Goal: Task Accomplishment & Management: Manage account settings

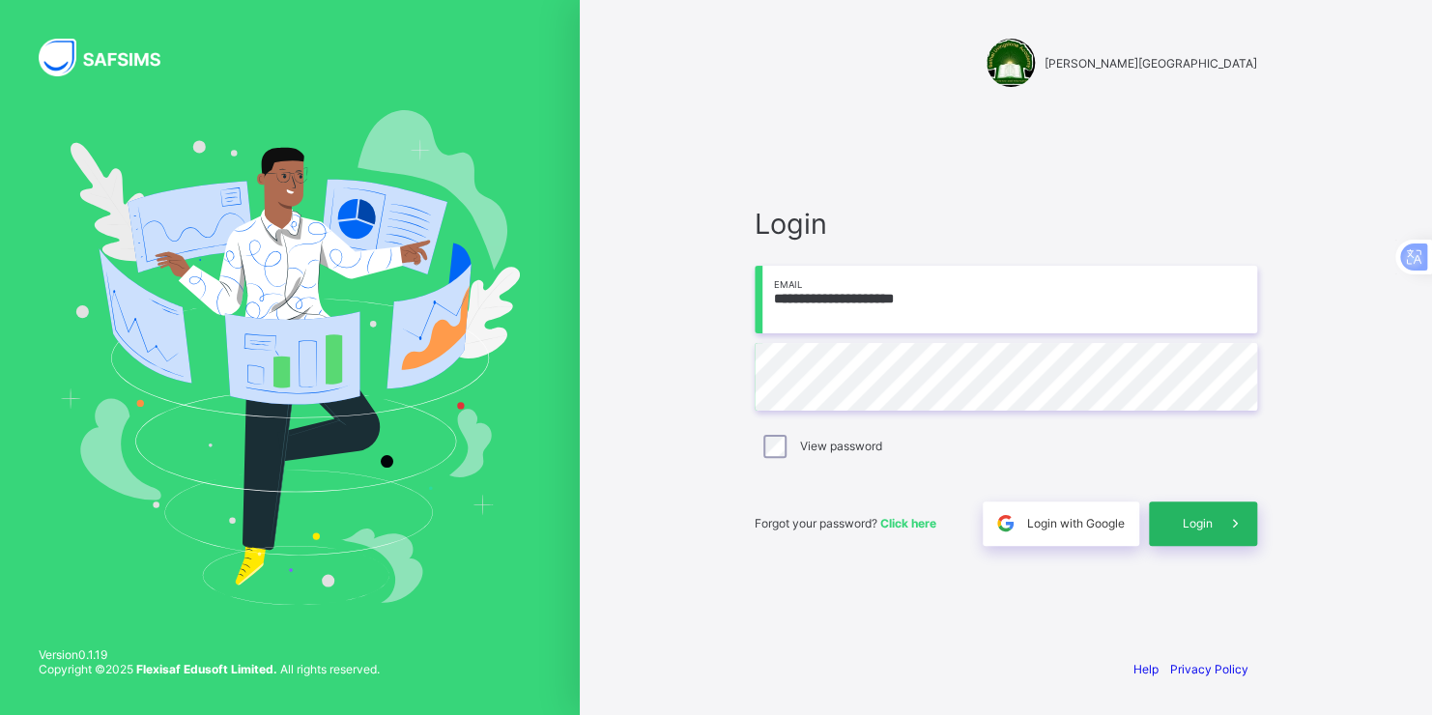
click at [1213, 523] on span at bounding box center [1235, 523] width 44 height 44
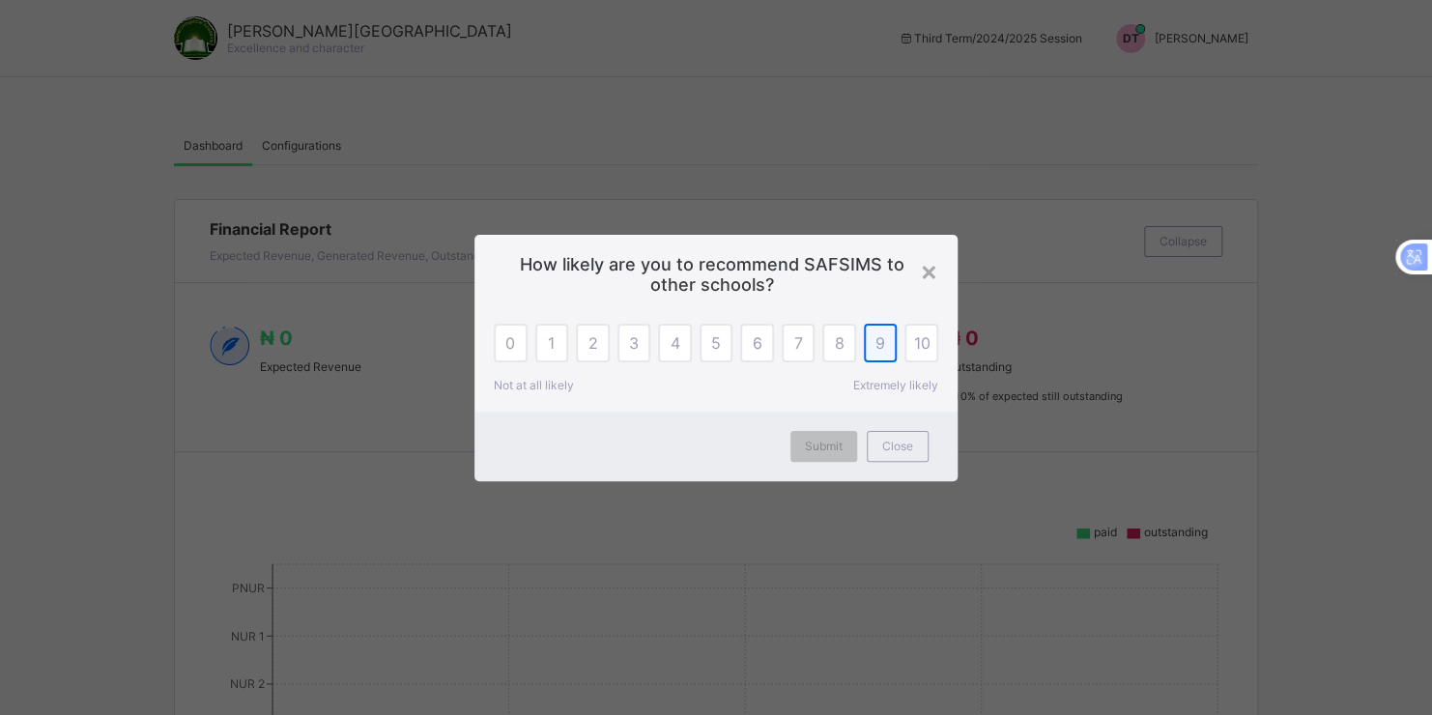
click at [885, 336] on div "9" at bounding box center [881, 343] width 34 height 39
click at [829, 451] on span "Submit" at bounding box center [824, 446] width 38 height 14
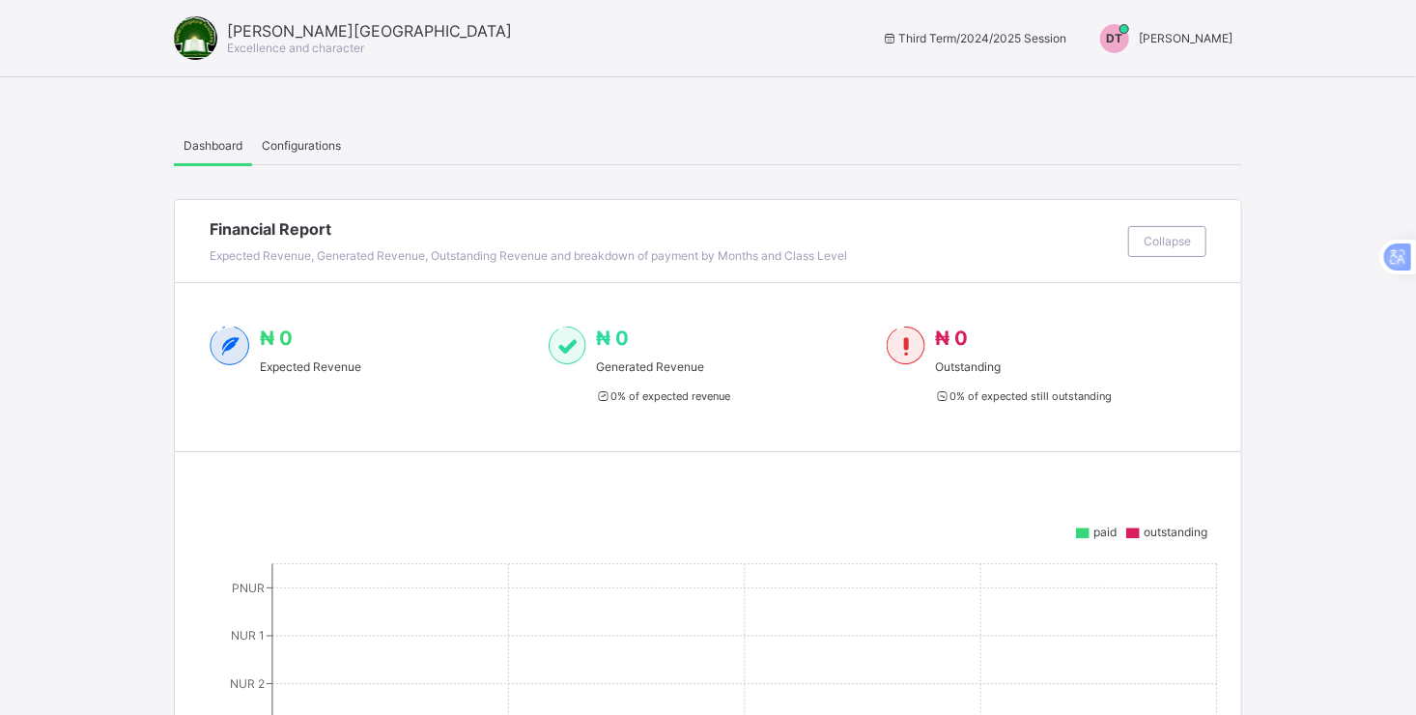
click at [1177, 42] on span "[PERSON_NAME]" at bounding box center [1186, 38] width 94 height 14
click at [1178, 81] on span "Switch to Admin View" at bounding box center [1160, 82] width 147 height 22
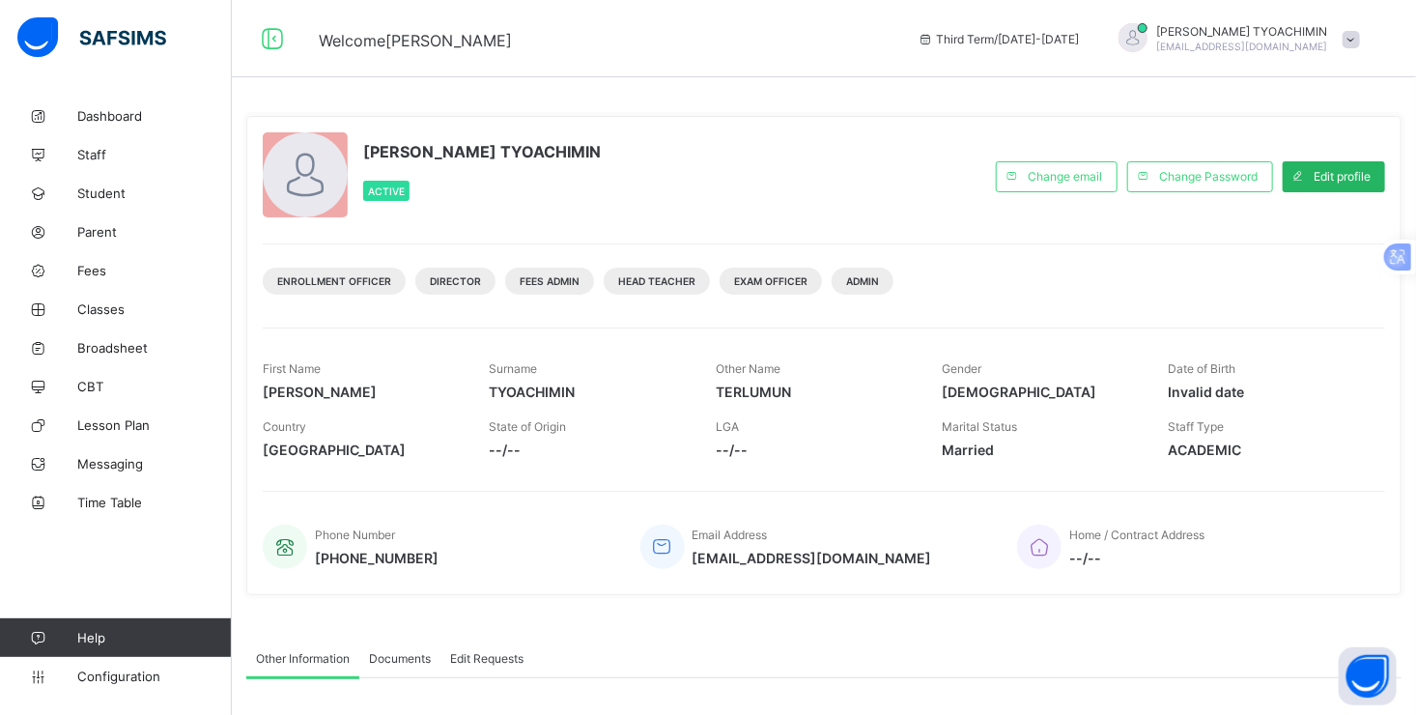
click at [1362, 172] on span "Edit profile" at bounding box center [1342, 176] width 57 height 14
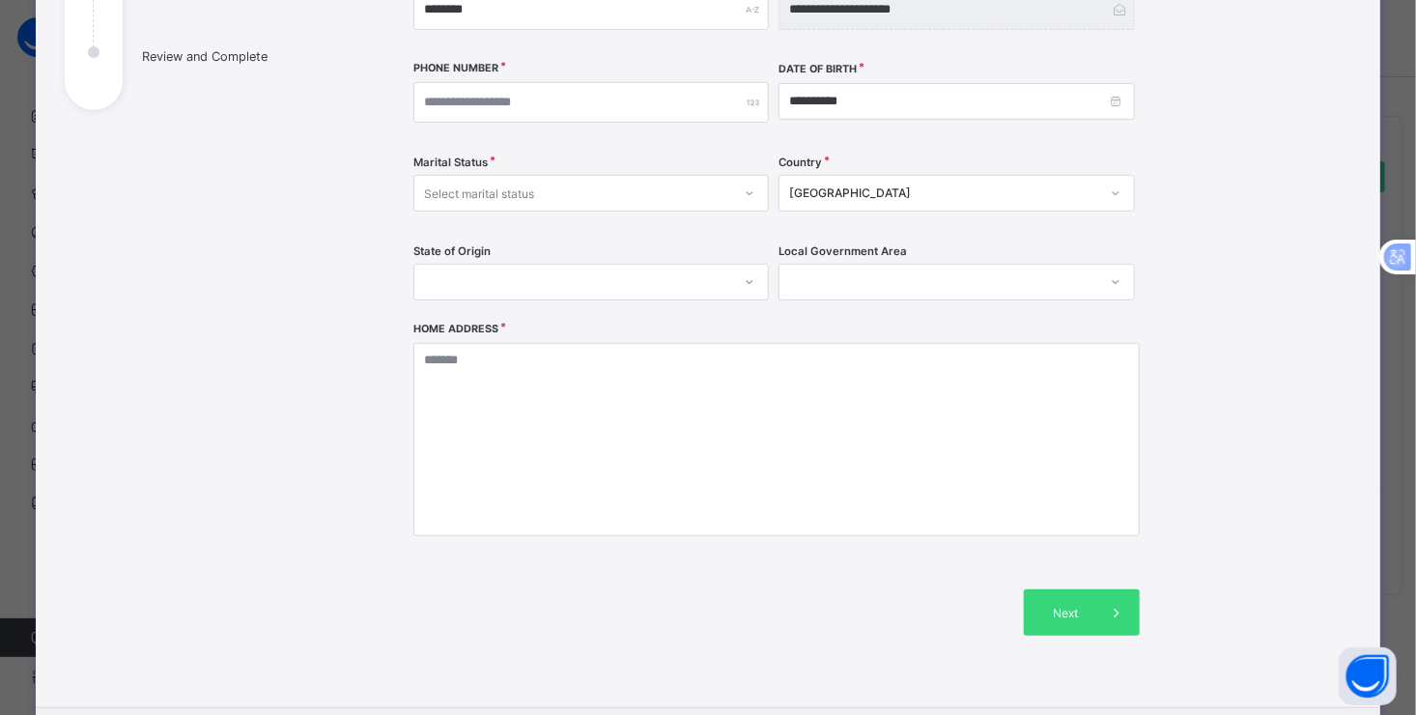
scroll to position [372, 0]
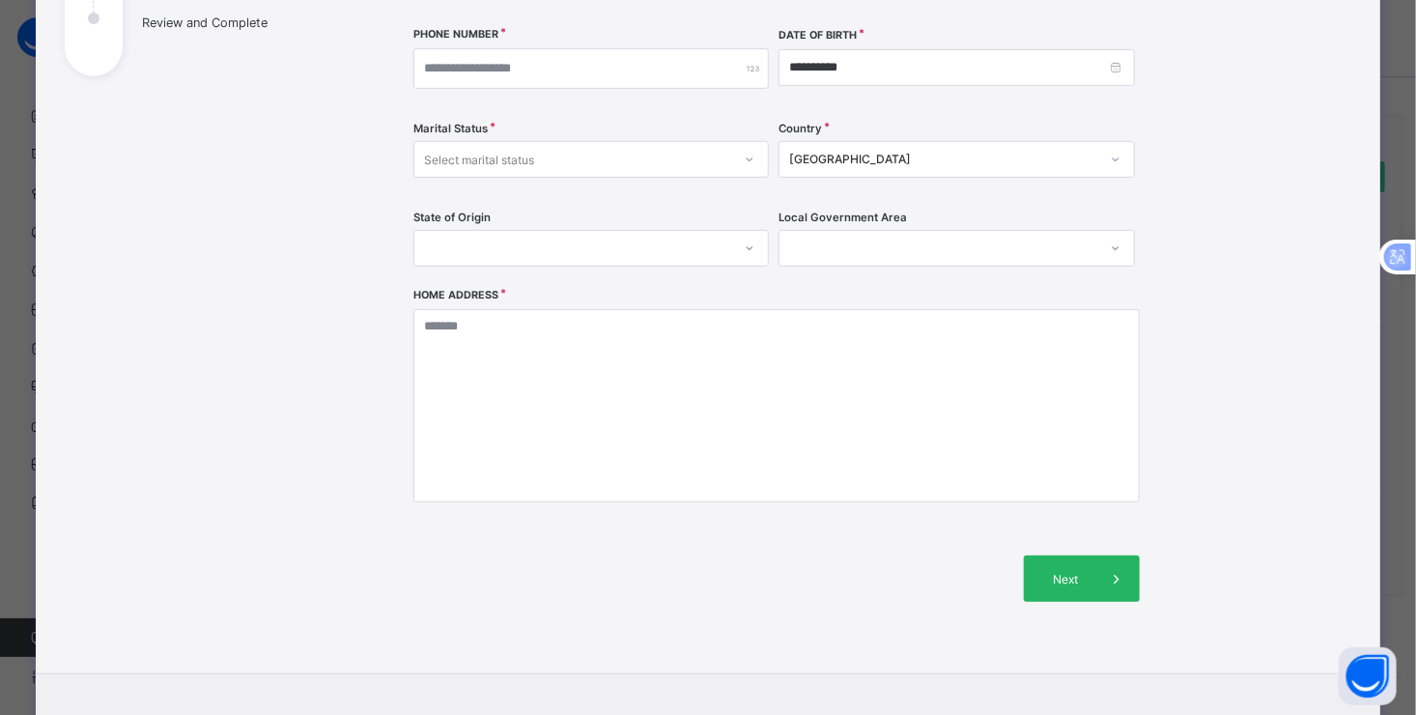
click at [1110, 579] on icon at bounding box center [1116, 578] width 21 height 19
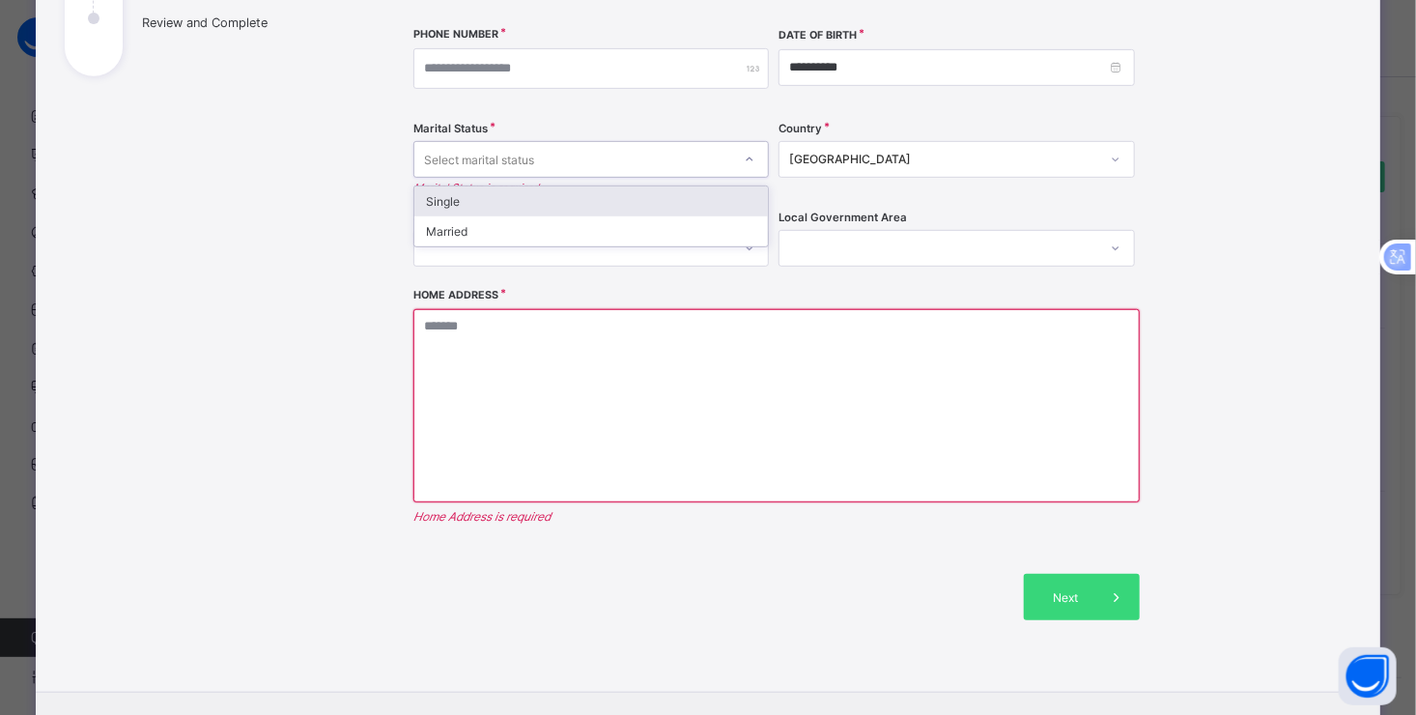
click at [551, 158] on div "Select marital status" at bounding box center [572, 159] width 317 height 27
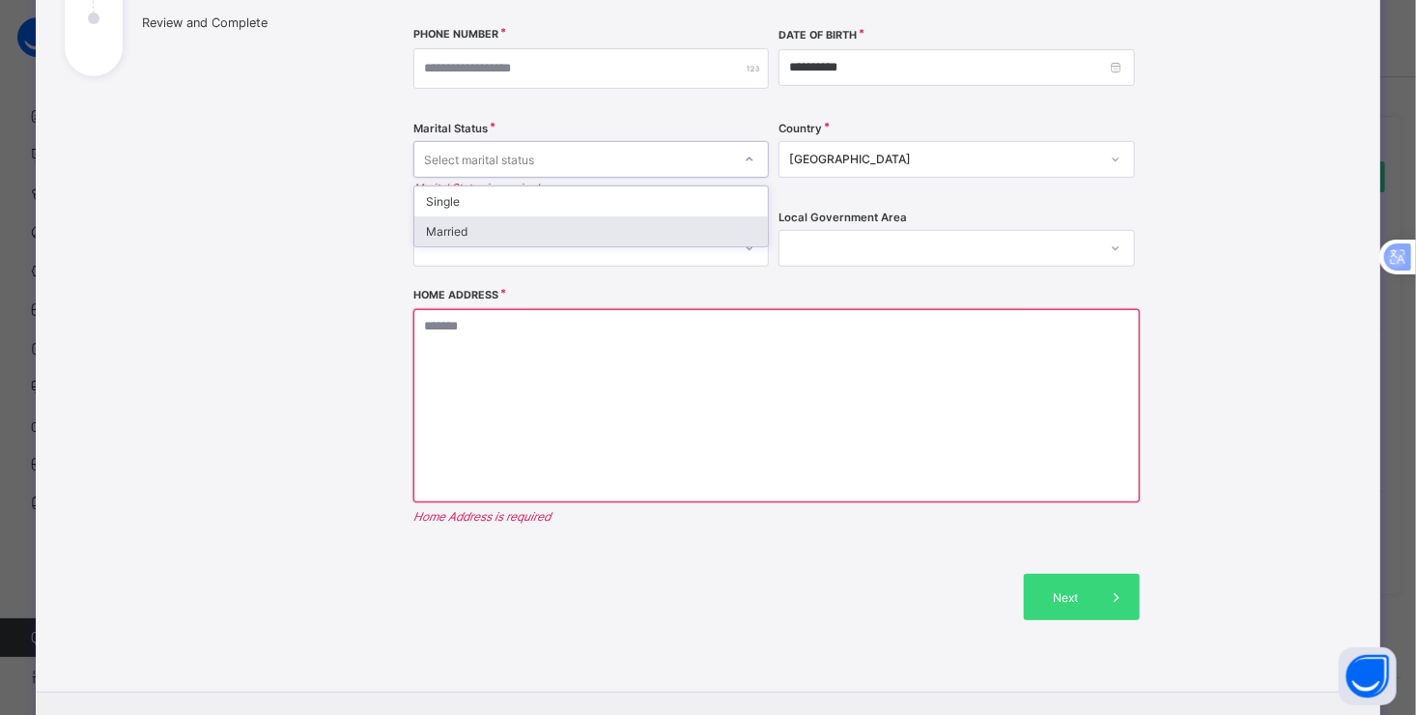
click at [491, 220] on div "Married" at bounding box center [591, 231] width 354 height 30
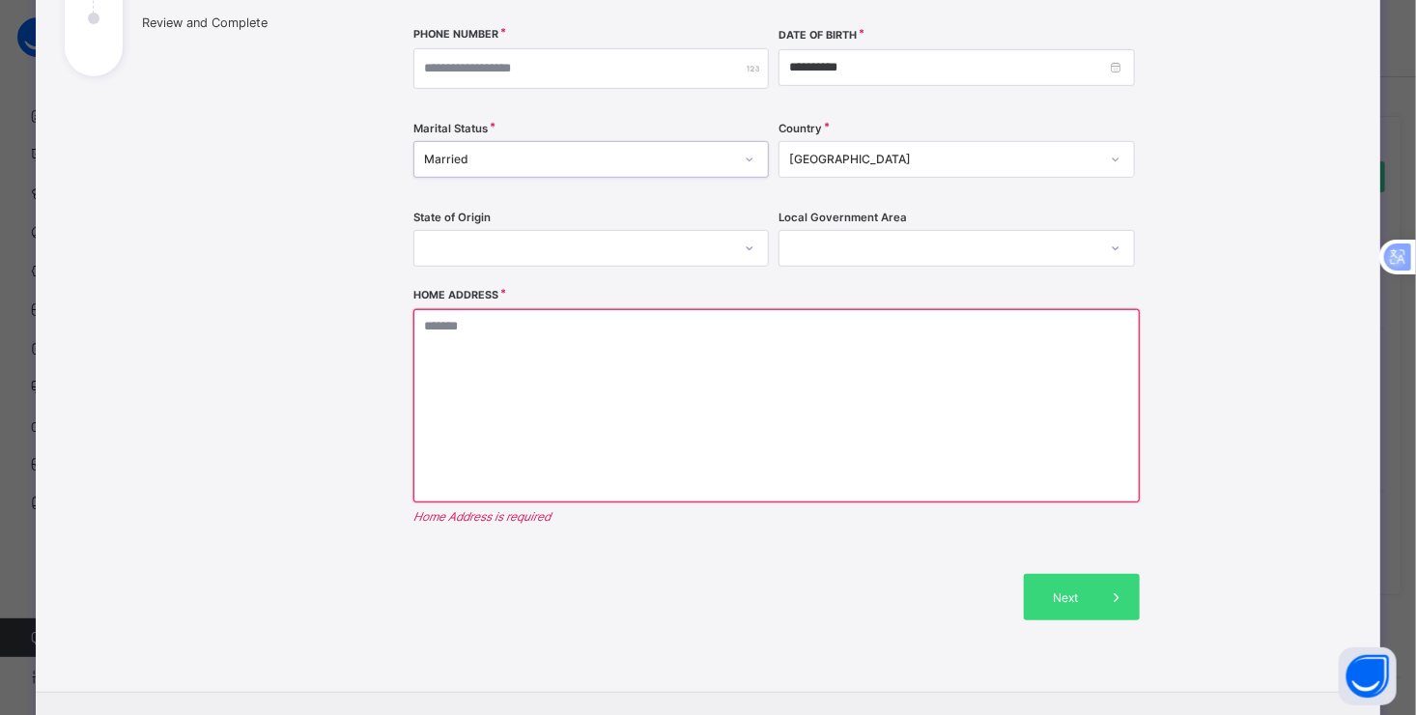
click at [830, 164] on div "[GEOGRAPHIC_DATA]" at bounding box center [943, 160] width 309 height 14
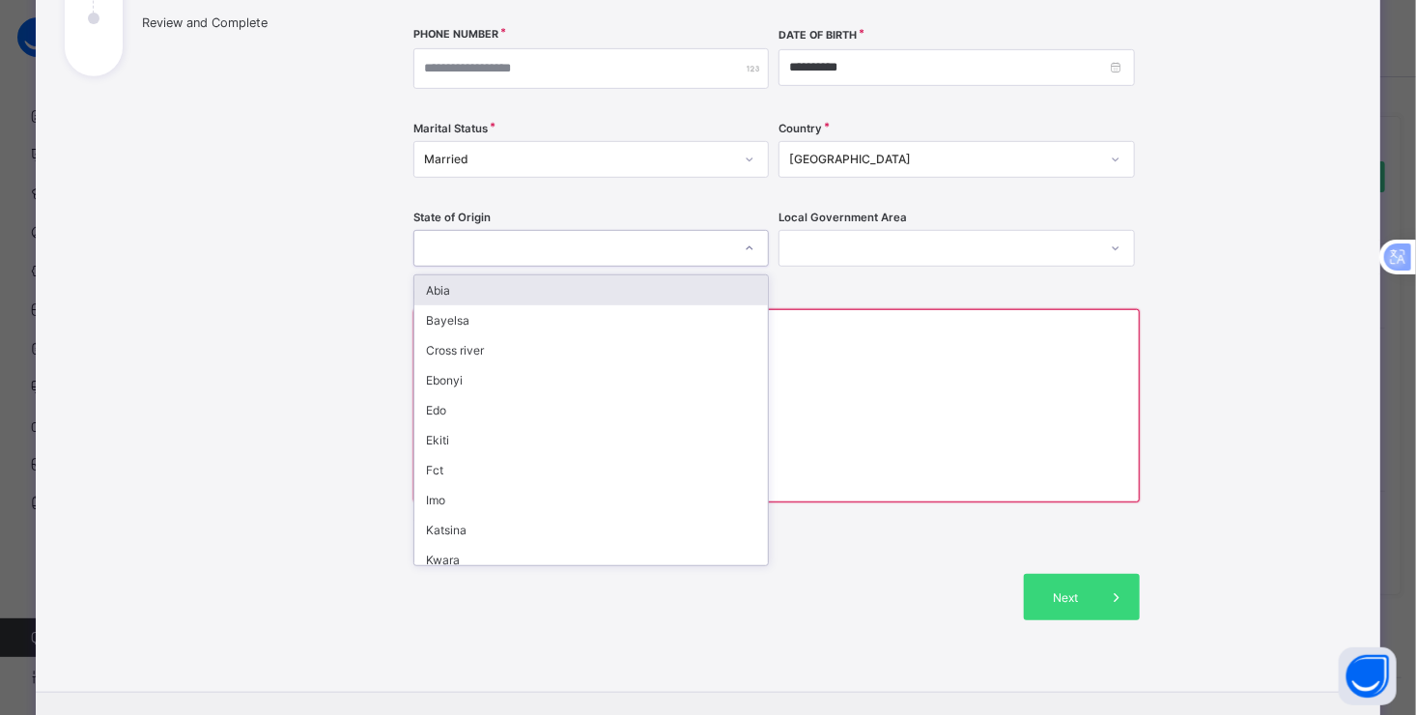
click at [492, 237] on div at bounding box center [572, 248] width 317 height 27
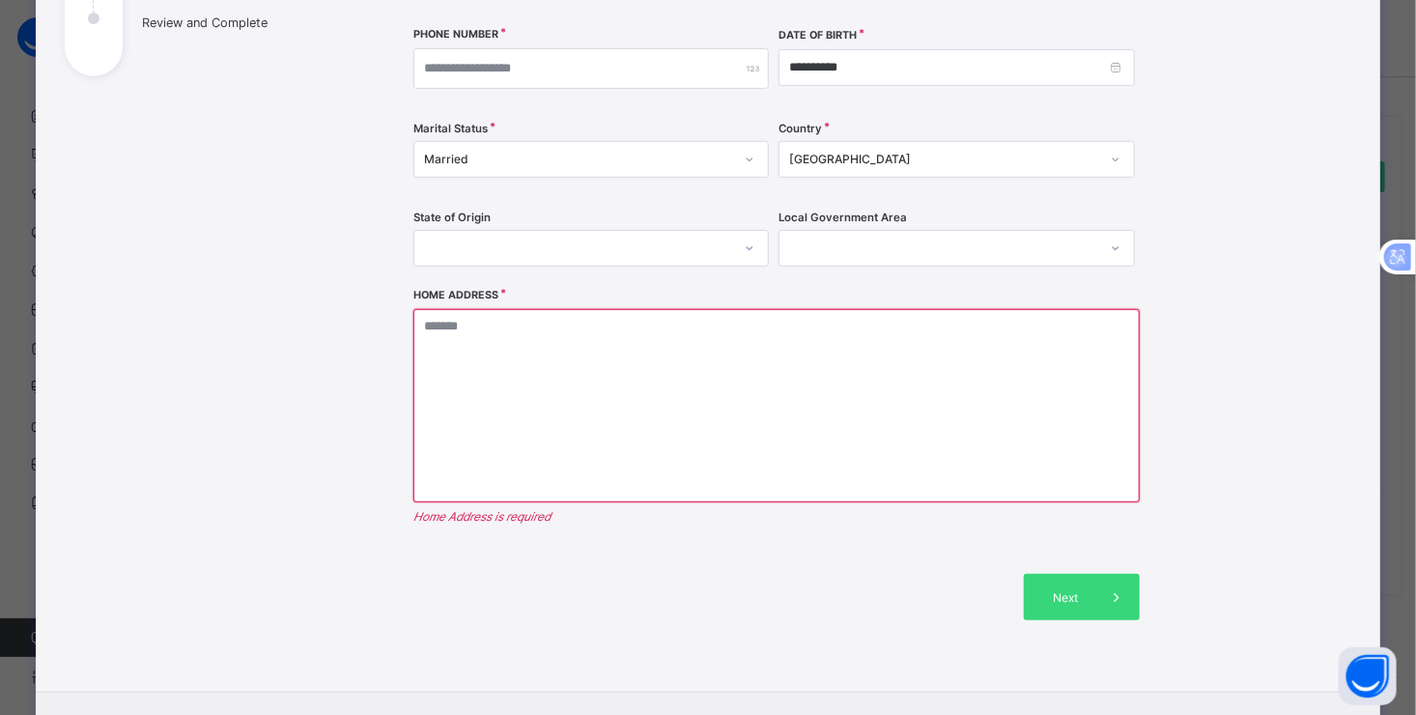
click at [1322, 293] on div "**********" at bounding box center [868, 211] width 966 height 908
drag, startPoint x: 867, startPoint y: 69, endPoint x: 768, endPoint y: 69, distance: 98.5
click at [768, 69] on div "**********" at bounding box center [777, 65] width 727 height 446
click at [850, 70] on input "**********" at bounding box center [957, 67] width 356 height 37
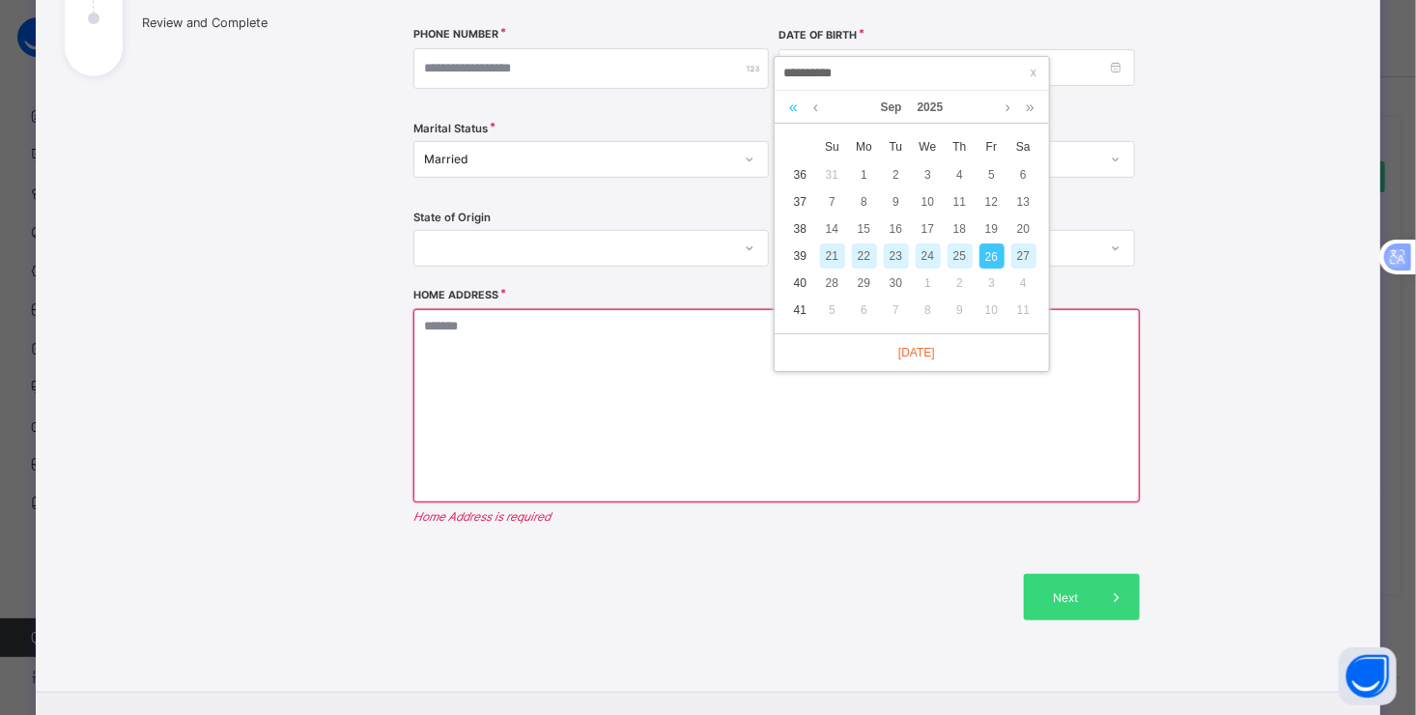
click at [794, 106] on link at bounding box center [794, 107] width 18 height 33
click at [800, 104] on link at bounding box center [794, 107] width 18 height 33
click at [929, 104] on link "2023" at bounding box center [931, 107] width 42 height 33
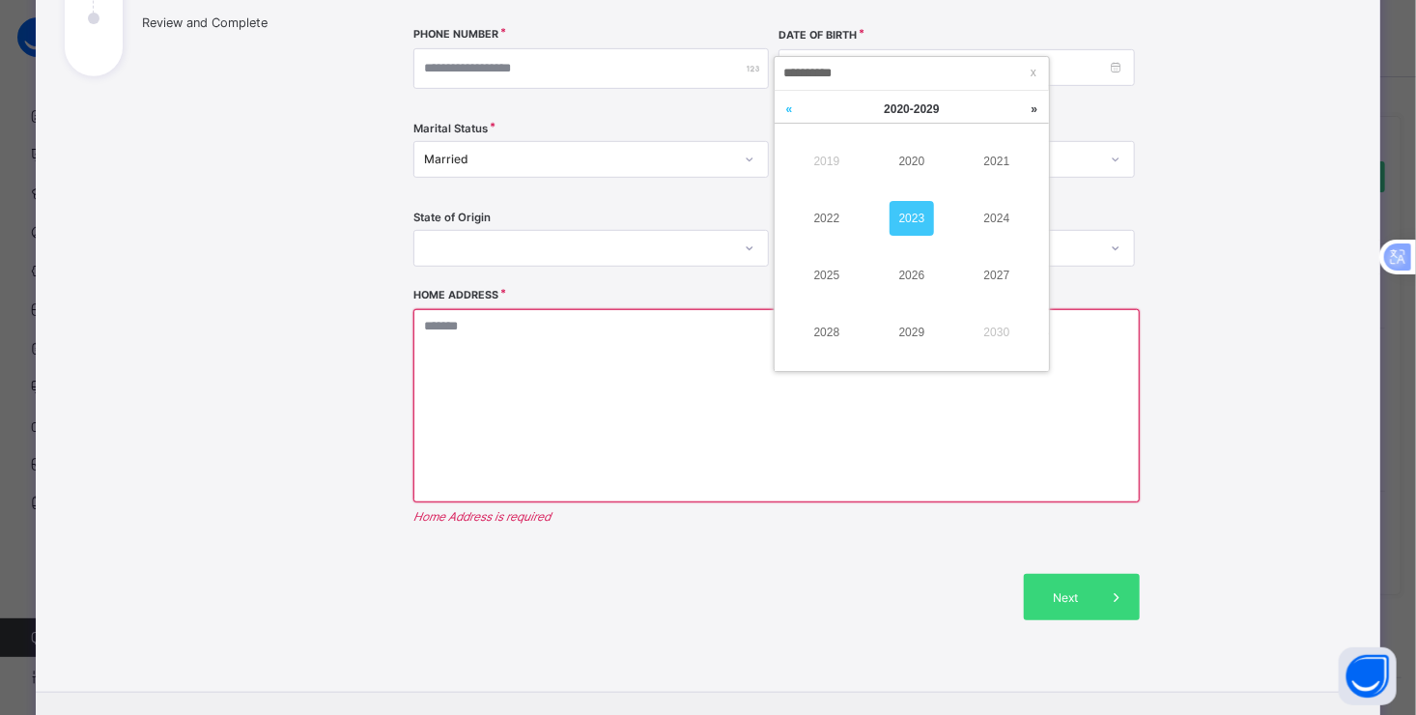
click at [789, 107] on link at bounding box center [789, 109] width 29 height 37
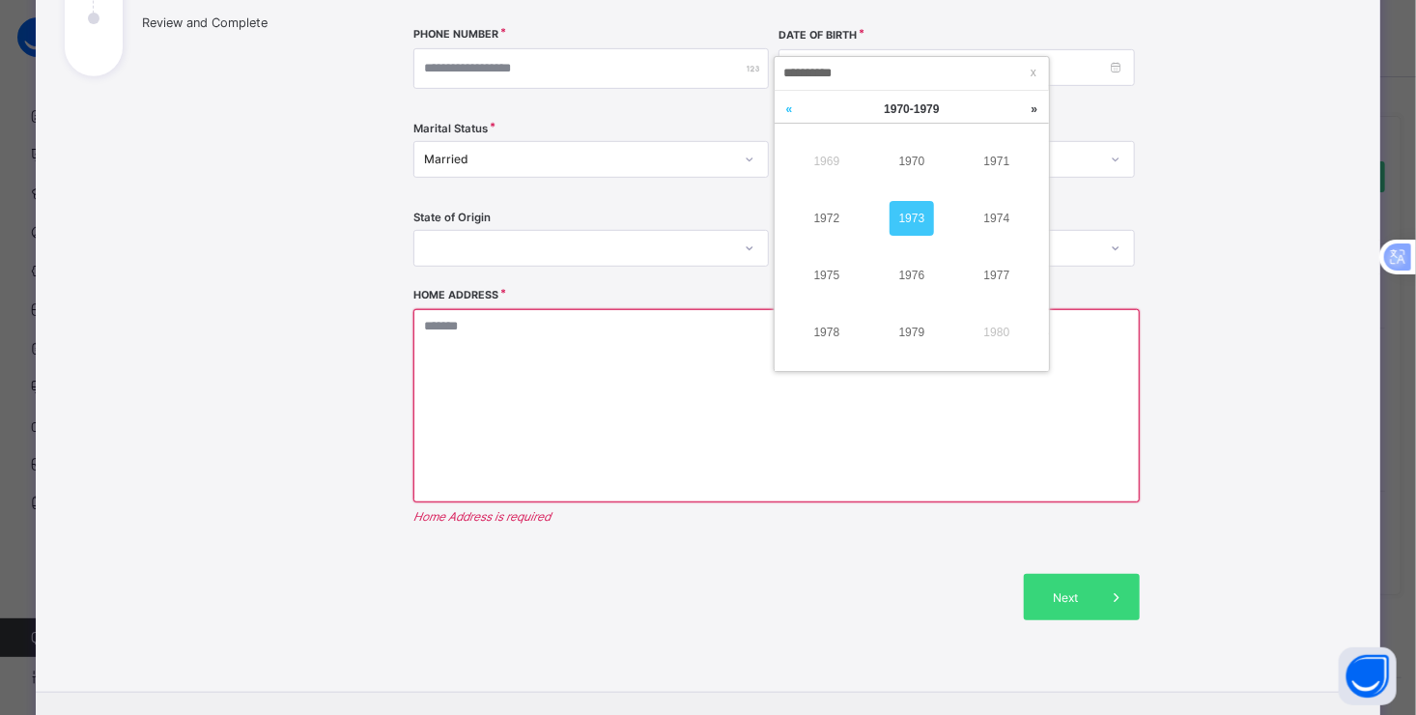
click at [789, 107] on link at bounding box center [789, 109] width 29 height 37
click at [923, 215] on link "1963" at bounding box center [912, 218] width 44 height 35
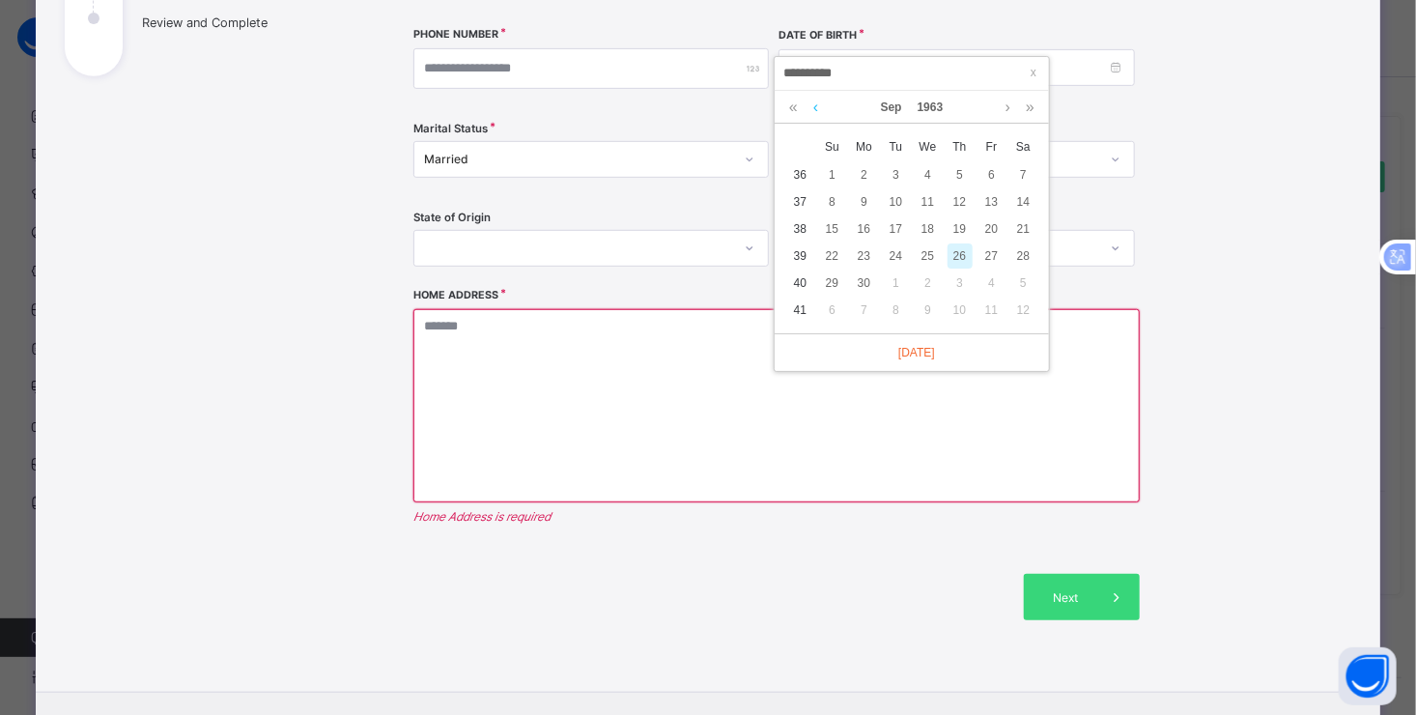
click at [816, 108] on link at bounding box center [816, 107] width 14 height 33
click at [816, 112] on link at bounding box center [816, 107] width 14 height 33
click at [816, 114] on link at bounding box center [816, 107] width 14 height 33
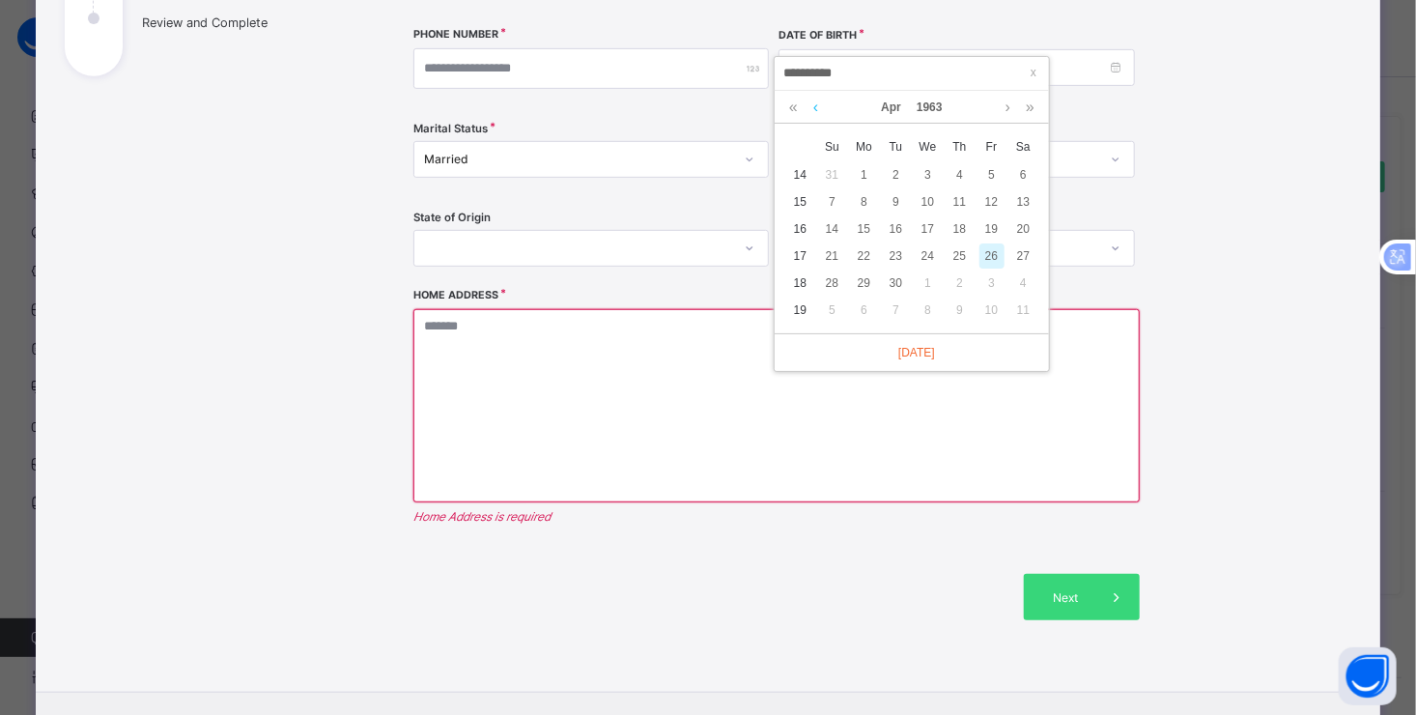
click at [816, 114] on link at bounding box center [816, 107] width 14 height 33
click at [818, 110] on link at bounding box center [816, 107] width 14 height 33
click at [1026, 254] on div "23" at bounding box center [1024, 255] width 25 height 25
type input "**********"
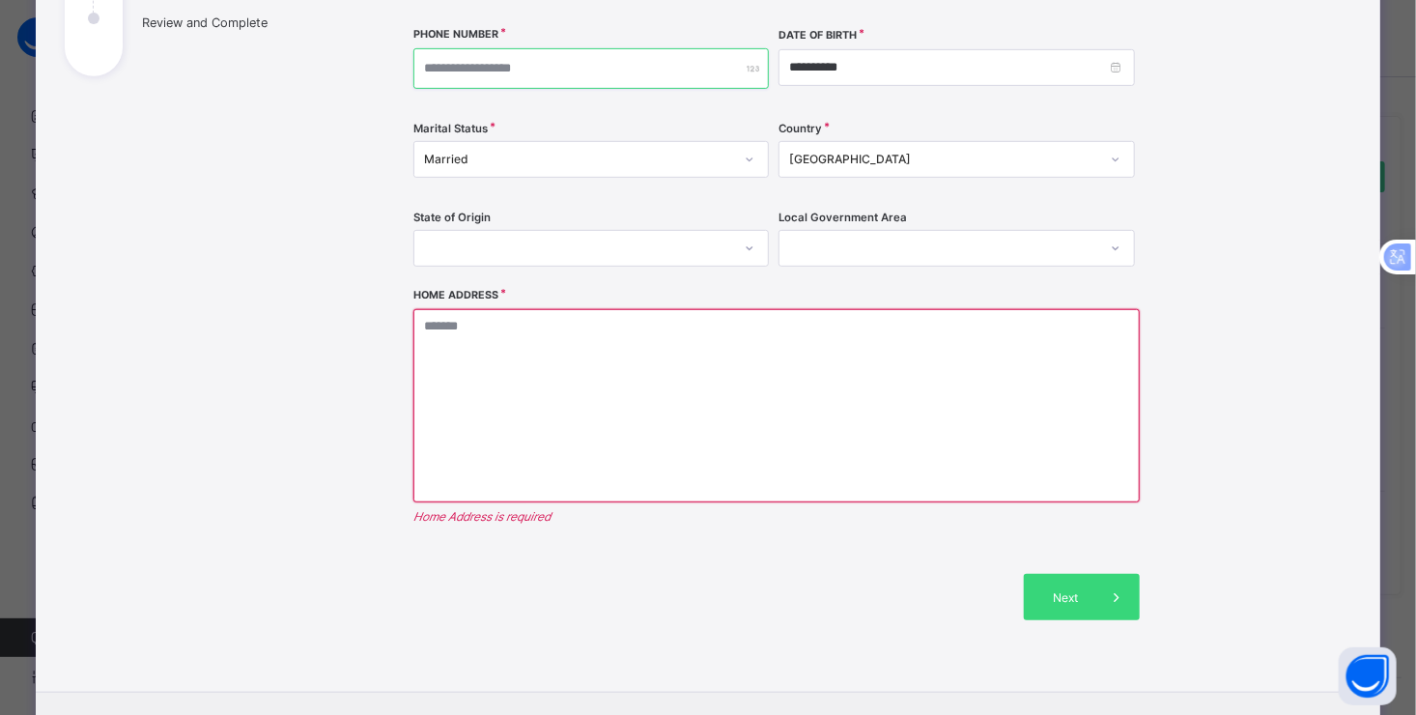
click at [556, 68] on input "number" at bounding box center [592, 68] width 356 height 41
type input "**********"
type input "*****"
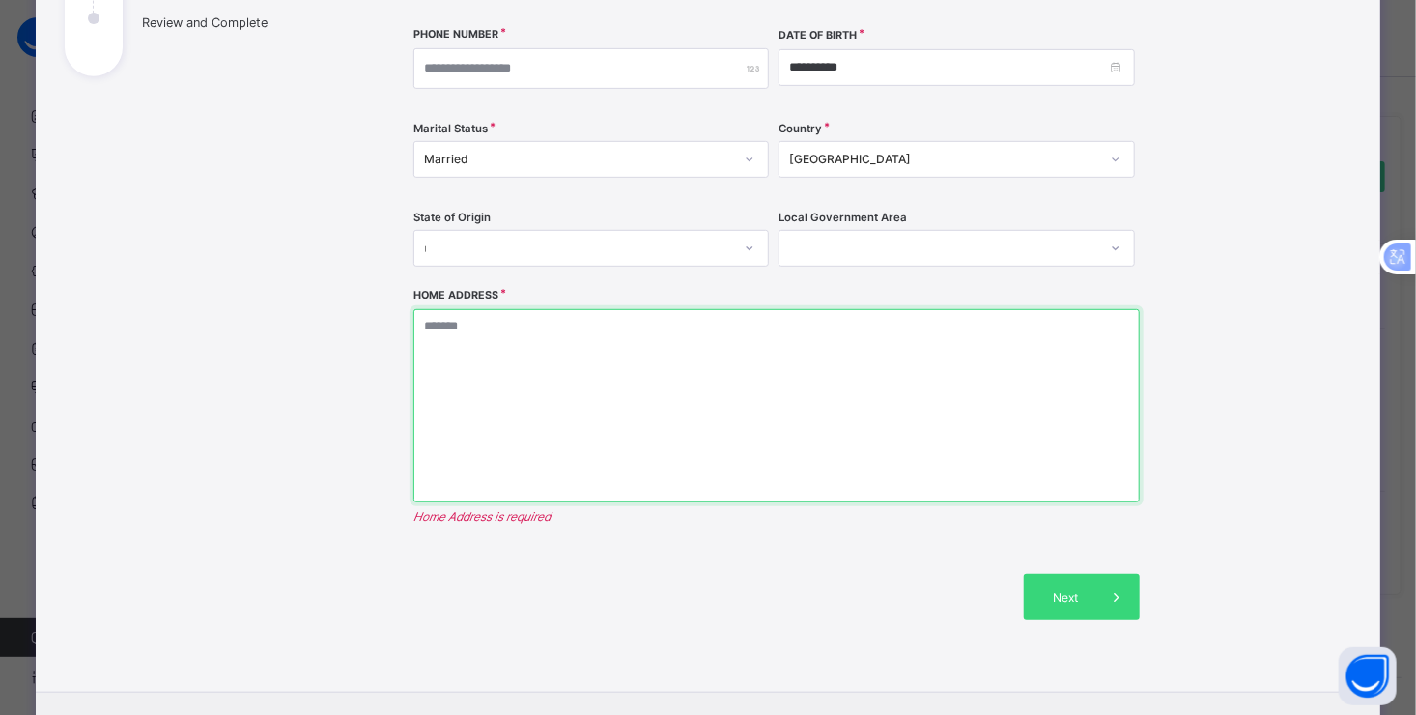
type textarea "**********"
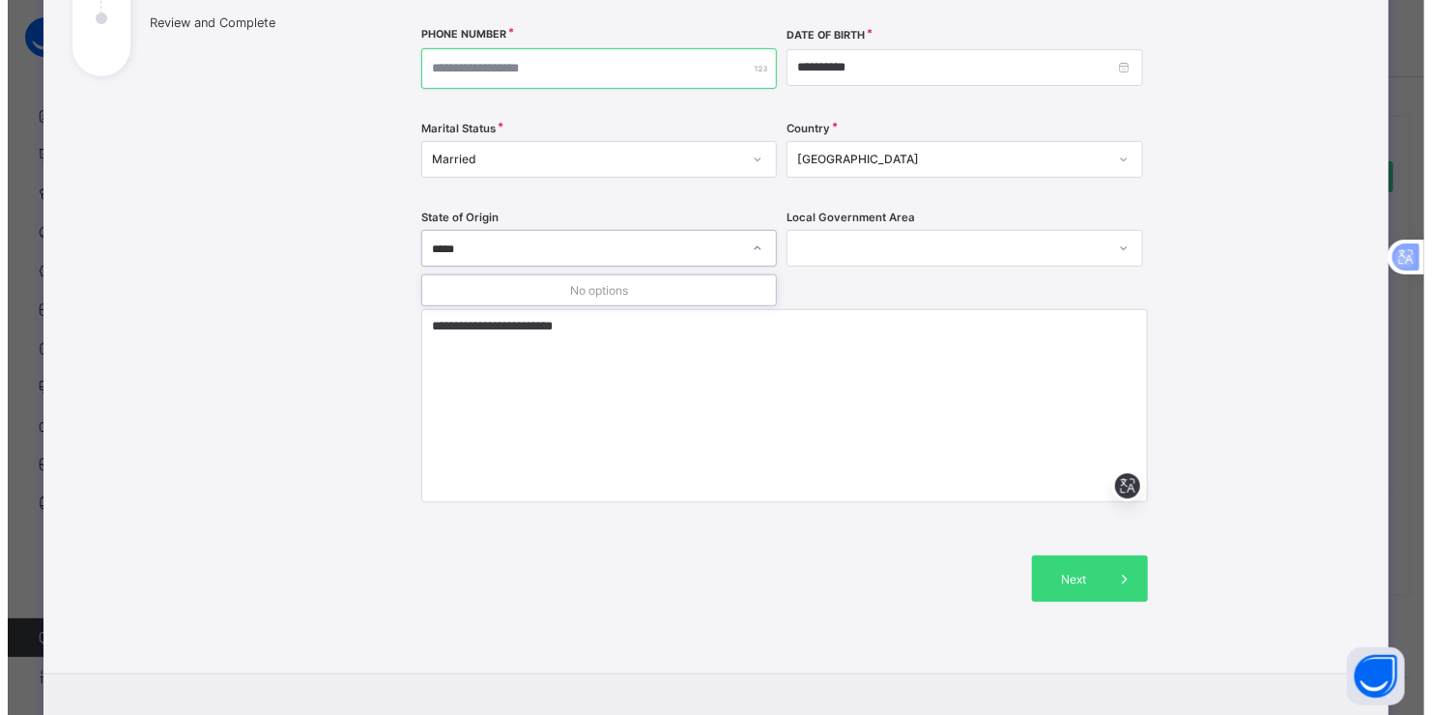
scroll to position [0, 0]
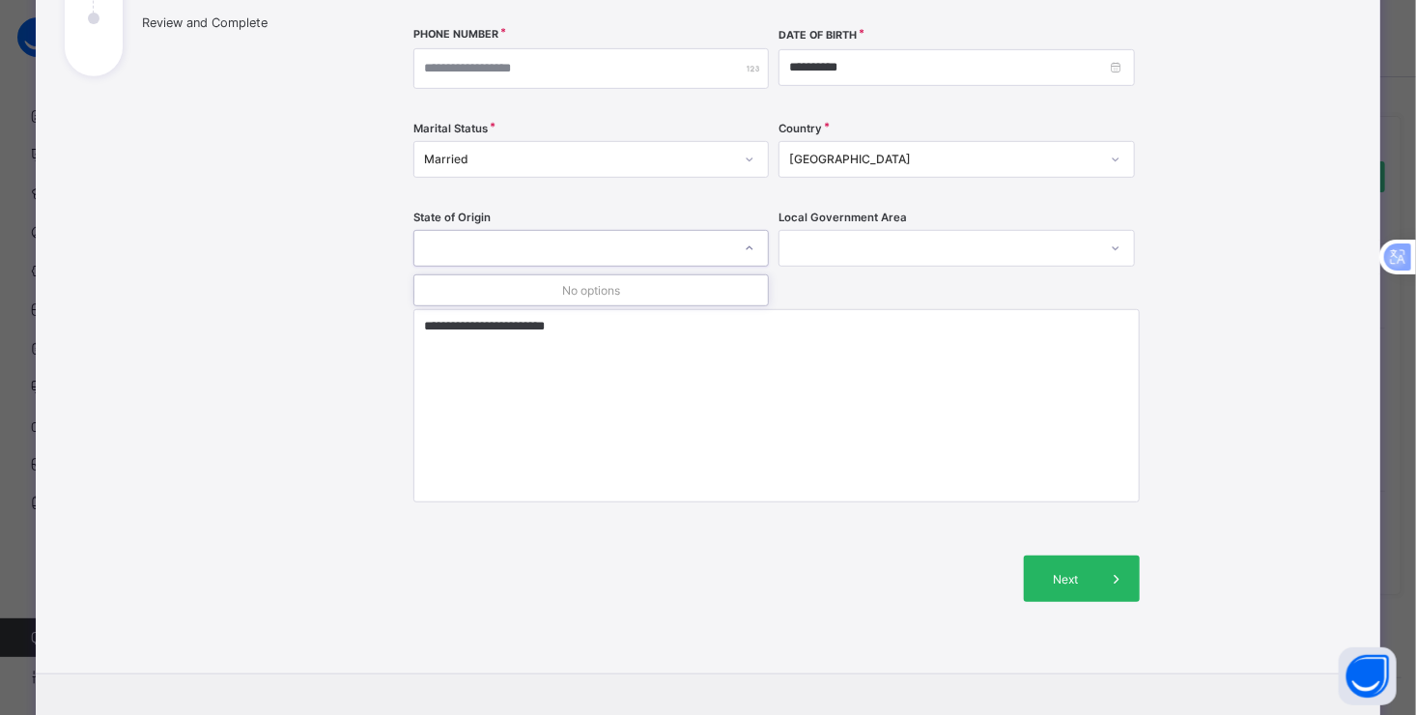
click at [1075, 575] on span "Next" at bounding box center [1066, 579] width 55 height 14
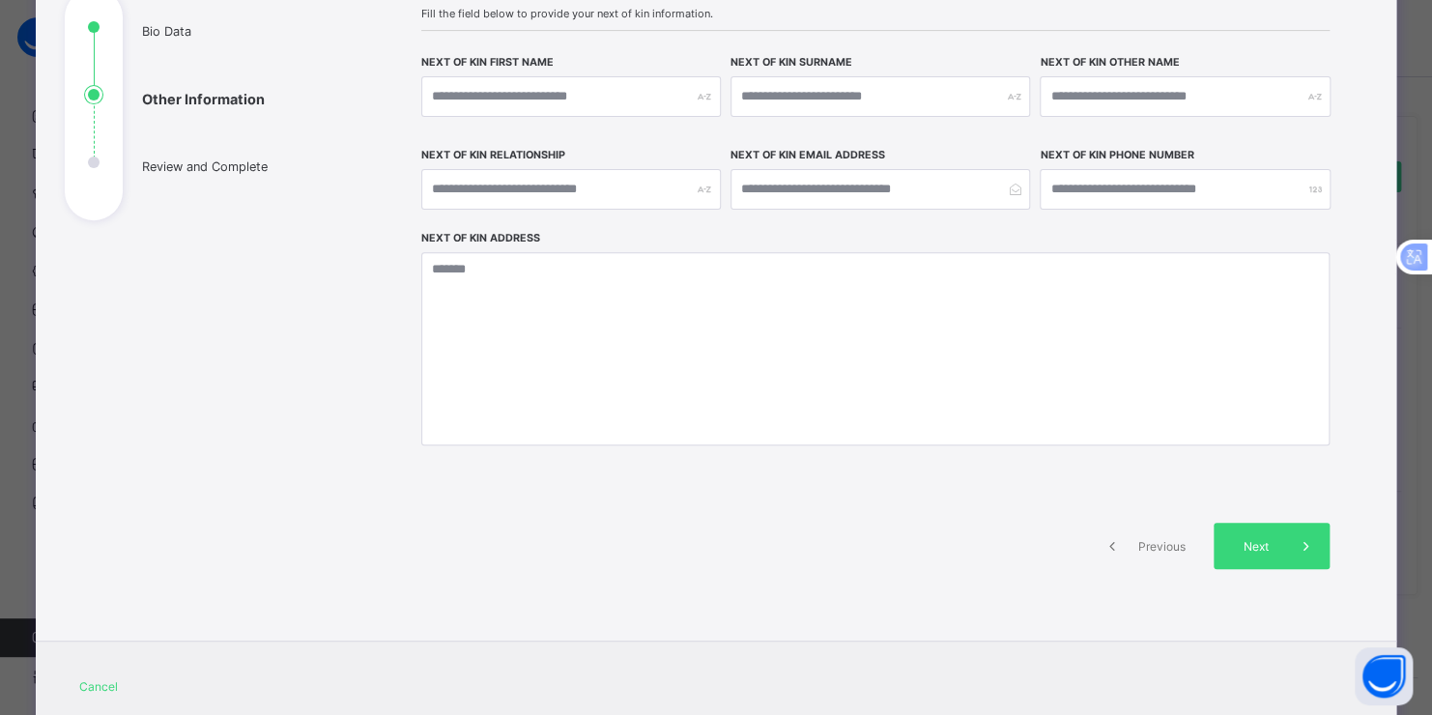
scroll to position [290, 0]
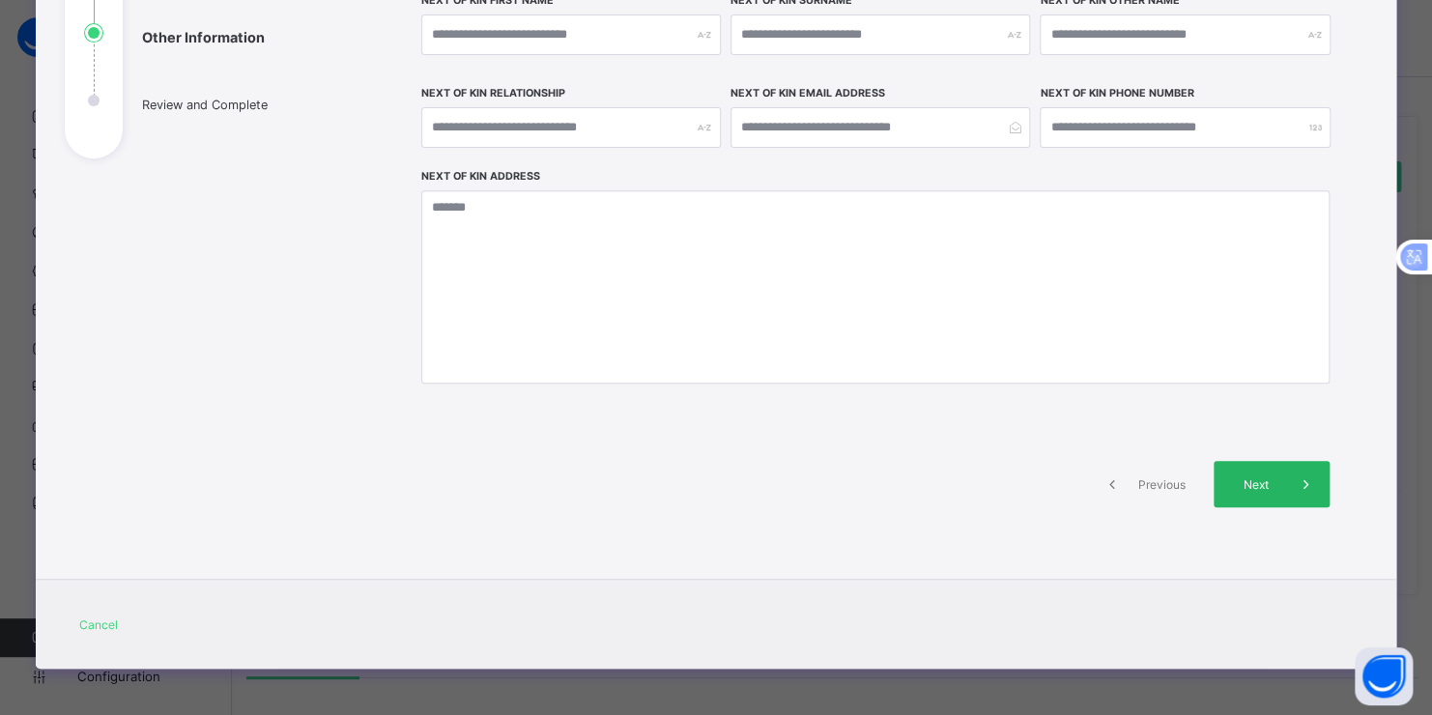
click at [1252, 478] on span "Next" at bounding box center [1255, 484] width 55 height 14
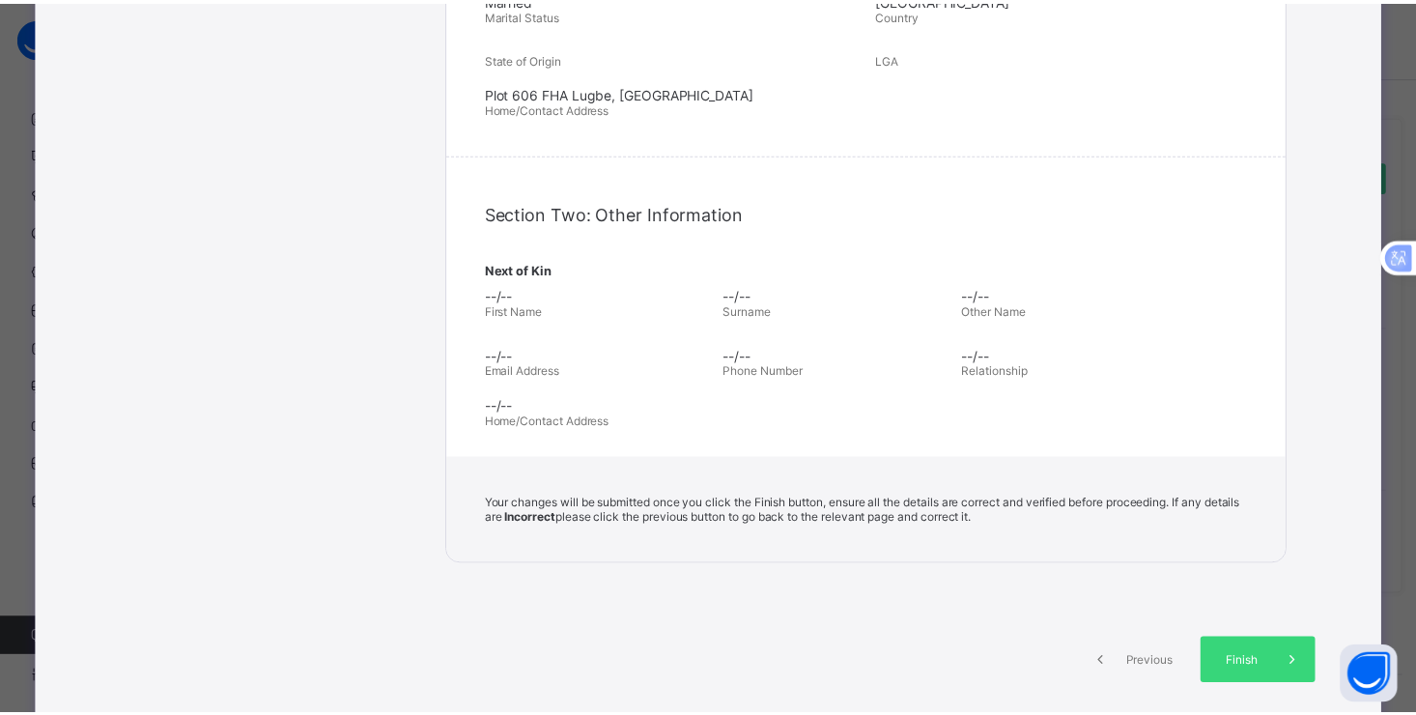
scroll to position [580, 0]
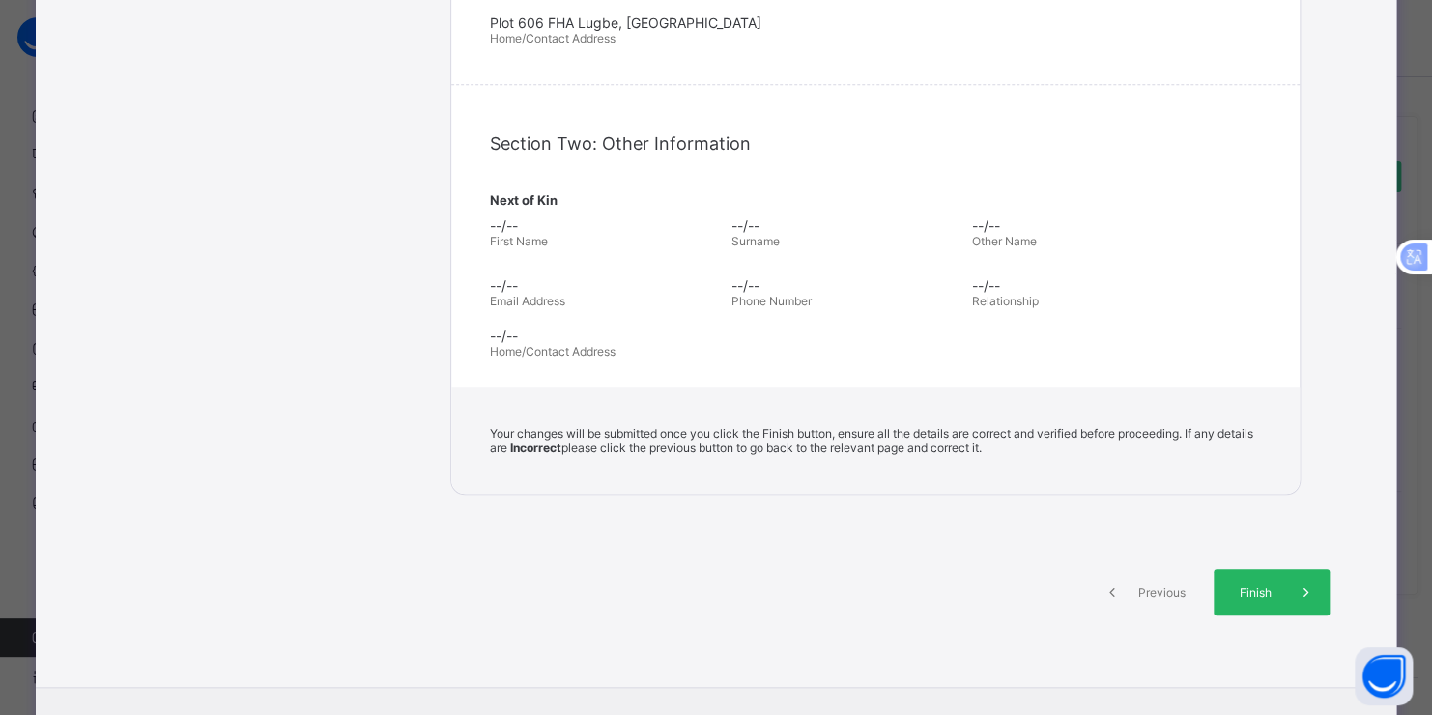
click at [1267, 578] on div "Finish" at bounding box center [1271, 592] width 116 height 46
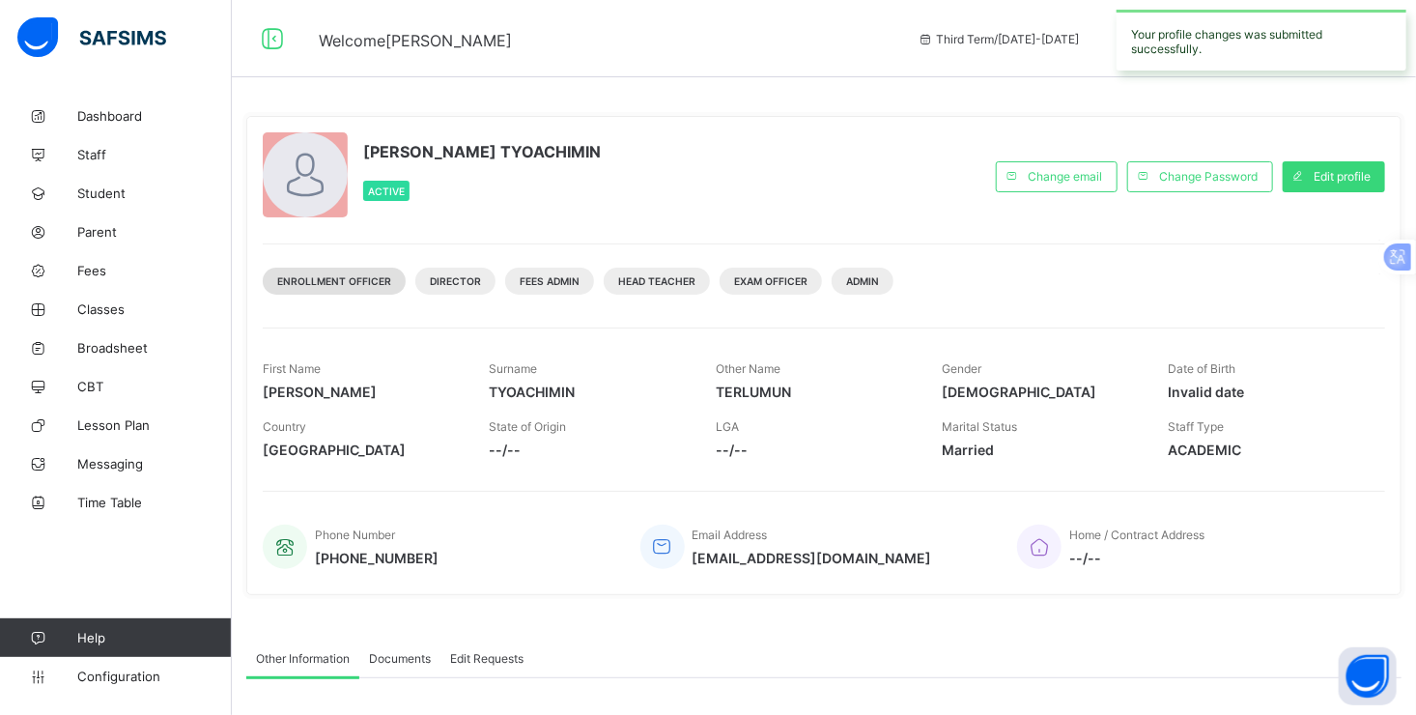
click at [391, 282] on div "Enrollment Officer" at bounding box center [334, 281] width 143 height 27
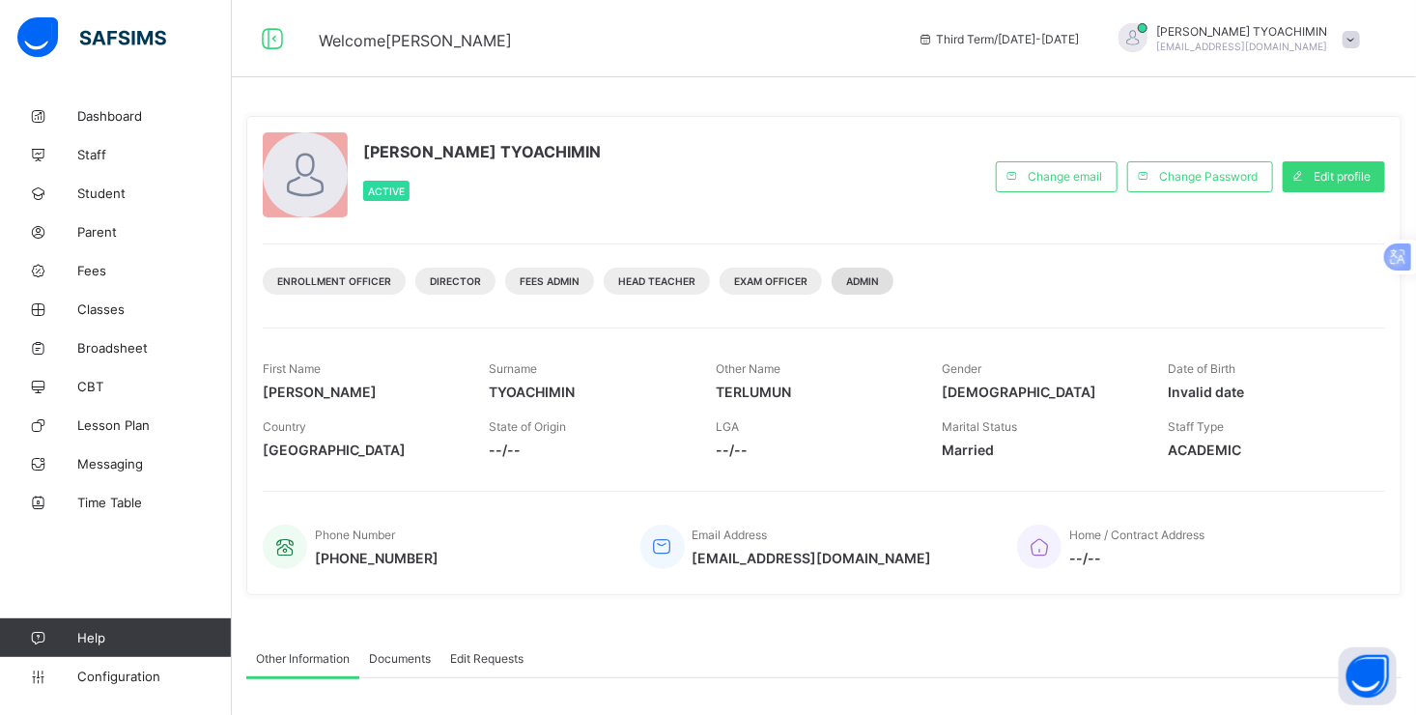
click at [861, 277] on span "Admin" at bounding box center [862, 281] width 33 height 12
click at [886, 284] on div "Admin" at bounding box center [863, 281] width 62 height 27
click at [360, 279] on span "Enrollment Officer" at bounding box center [334, 281] width 114 height 12
click at [783, 279] on span "Exam Officer" at bounding box center [770, 281] width 73 height 12
click at [866, 280] on span "Admin" at bounding box center [862, 281] width 33 height 12
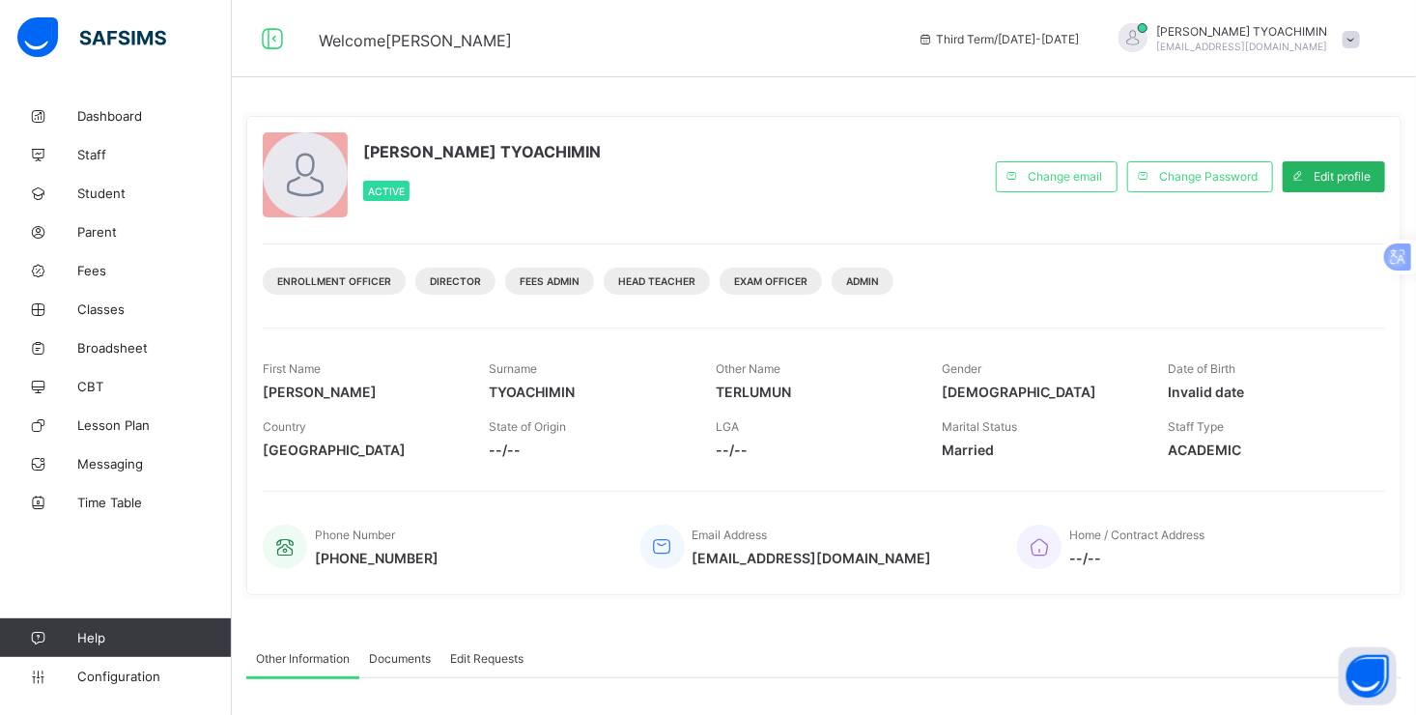
click at [1335, 174] on span "Edit profile" at bounding box center [1342, 176] width 57 height 14
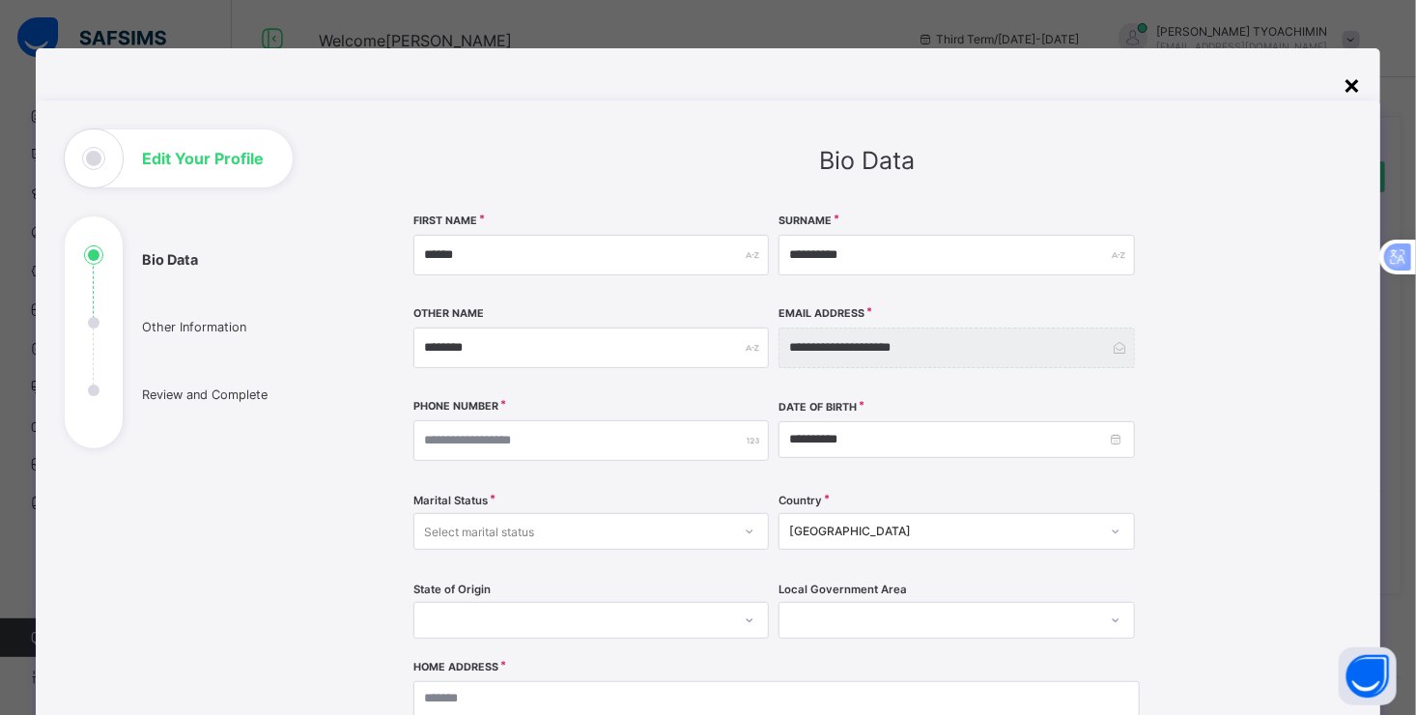
click at [1356, 81] on div "×" at bounding box center [1352, 84] width 18 height 33
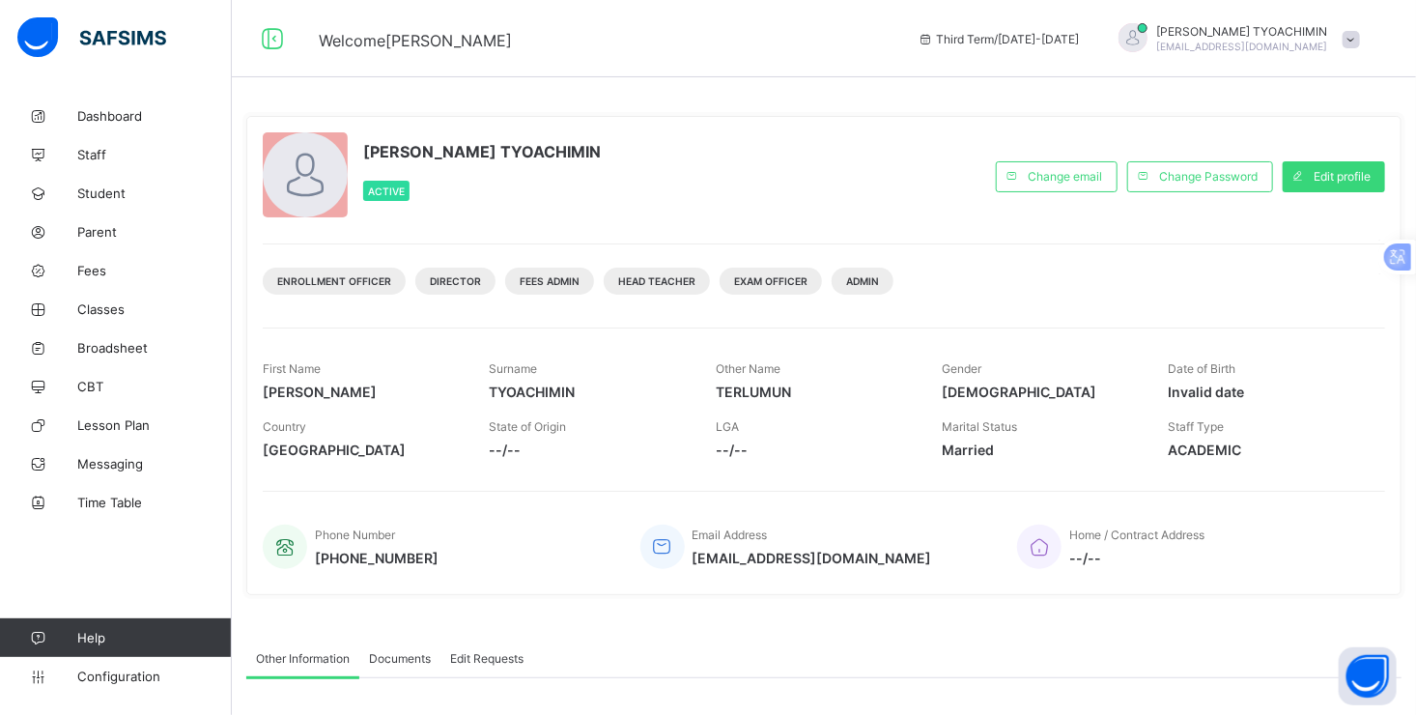
click at [405, 659] on span "Documents" at bounding box center [400, 658] width 62 height 14
click at [492, 661] on span "Edit Requests" at bounding box center [486, 658] width 73 height 14
click at [100, 155] on span "Staff" at bounding box center [154, 154] width 155 height 15
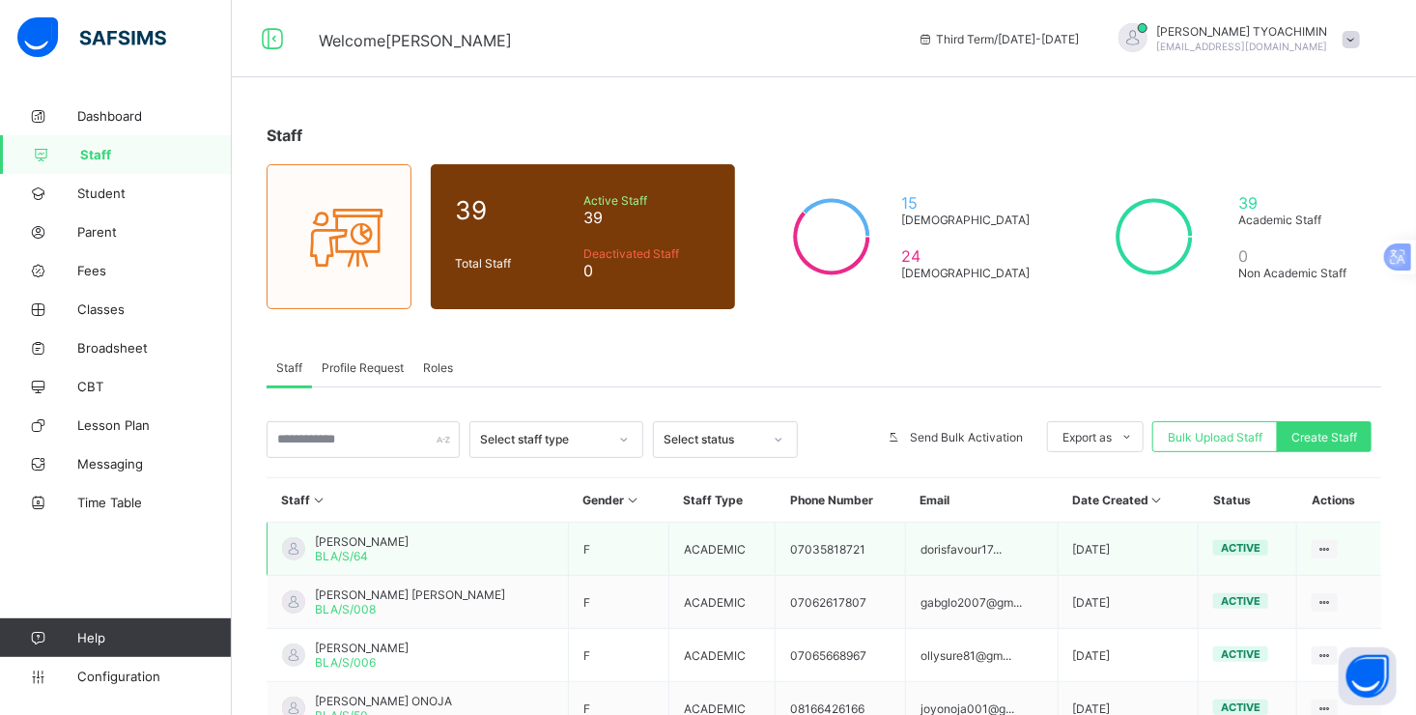
click at [322, 542] on span "[PERSON_NAME]" at bounding box center [362, 541] width 94 height 14
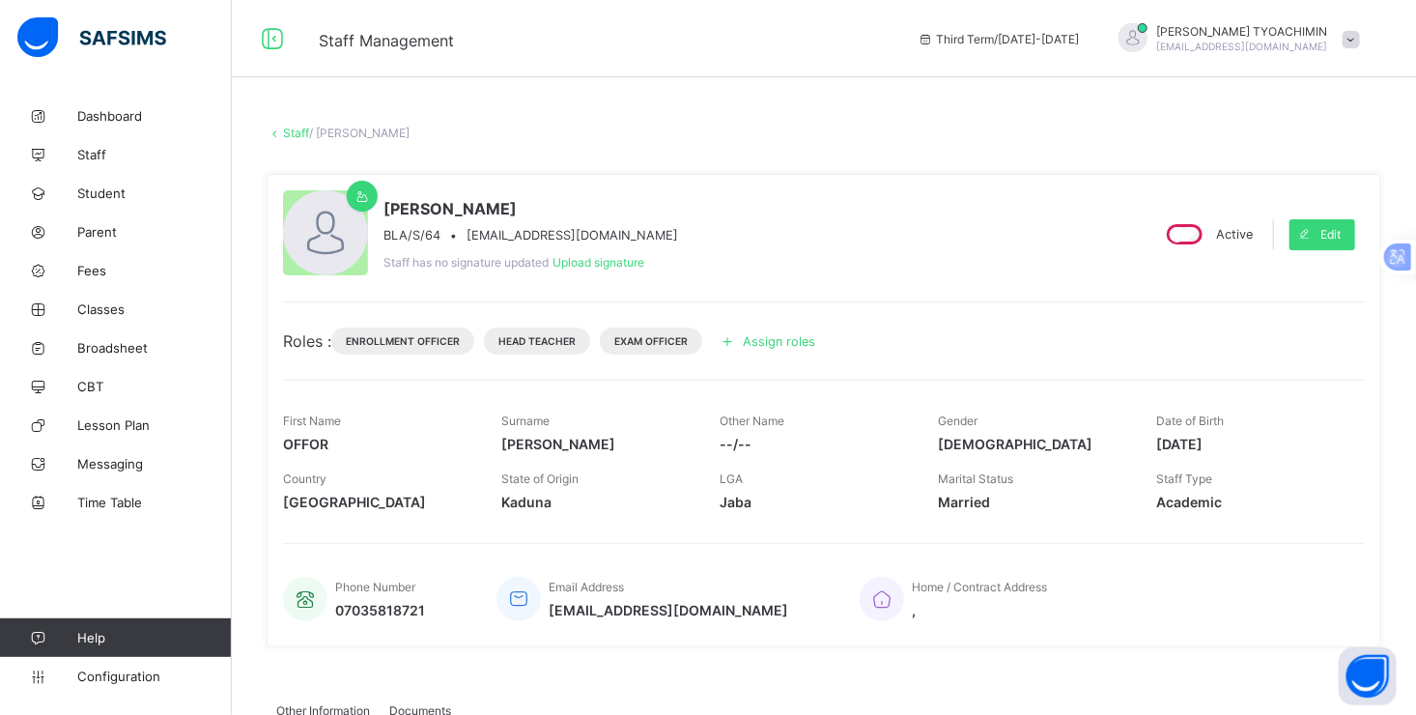
click at [751, 340] on span "Assign roles" at bounding box center [779, 341] width 72 height 14
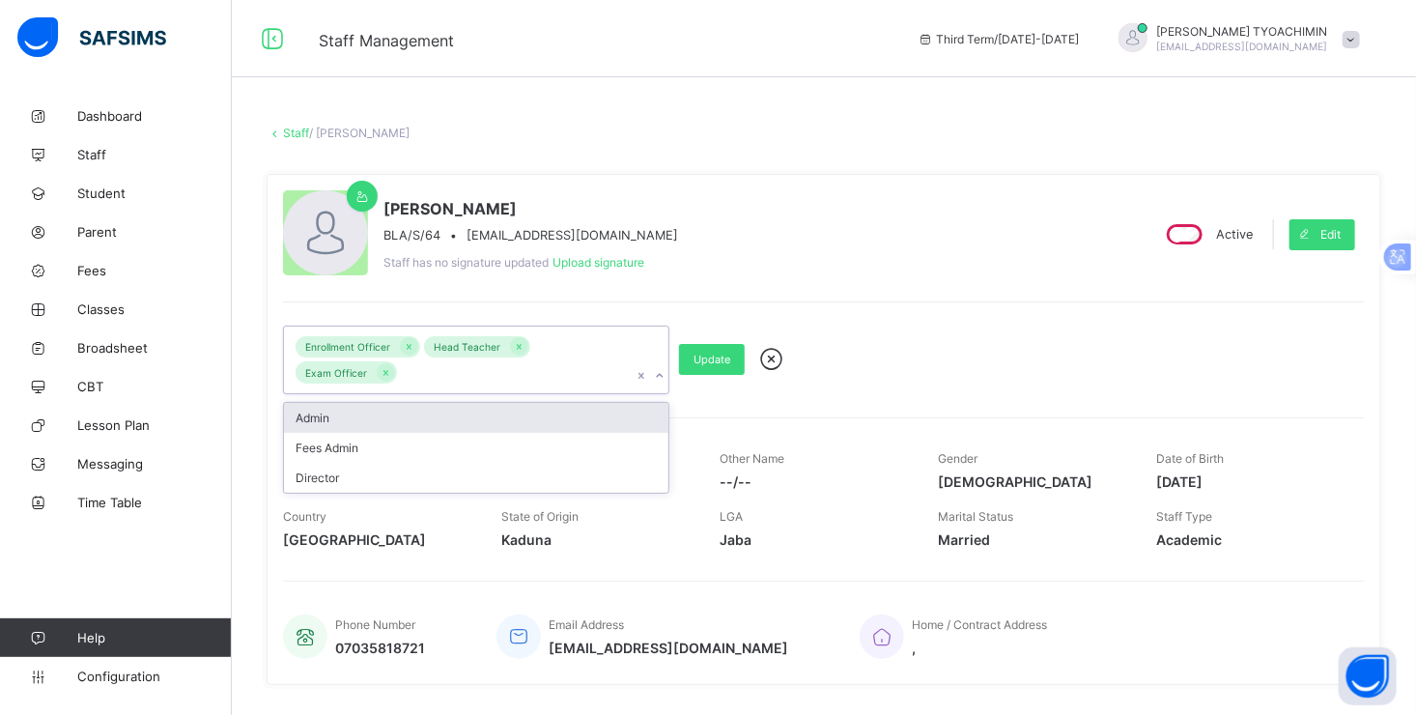
click at [659, 375] on icon at bounding box center [660, 375] width 12 height 19
click at [387, 375] on icon at bounding box center [386, 373] width 11 height 14
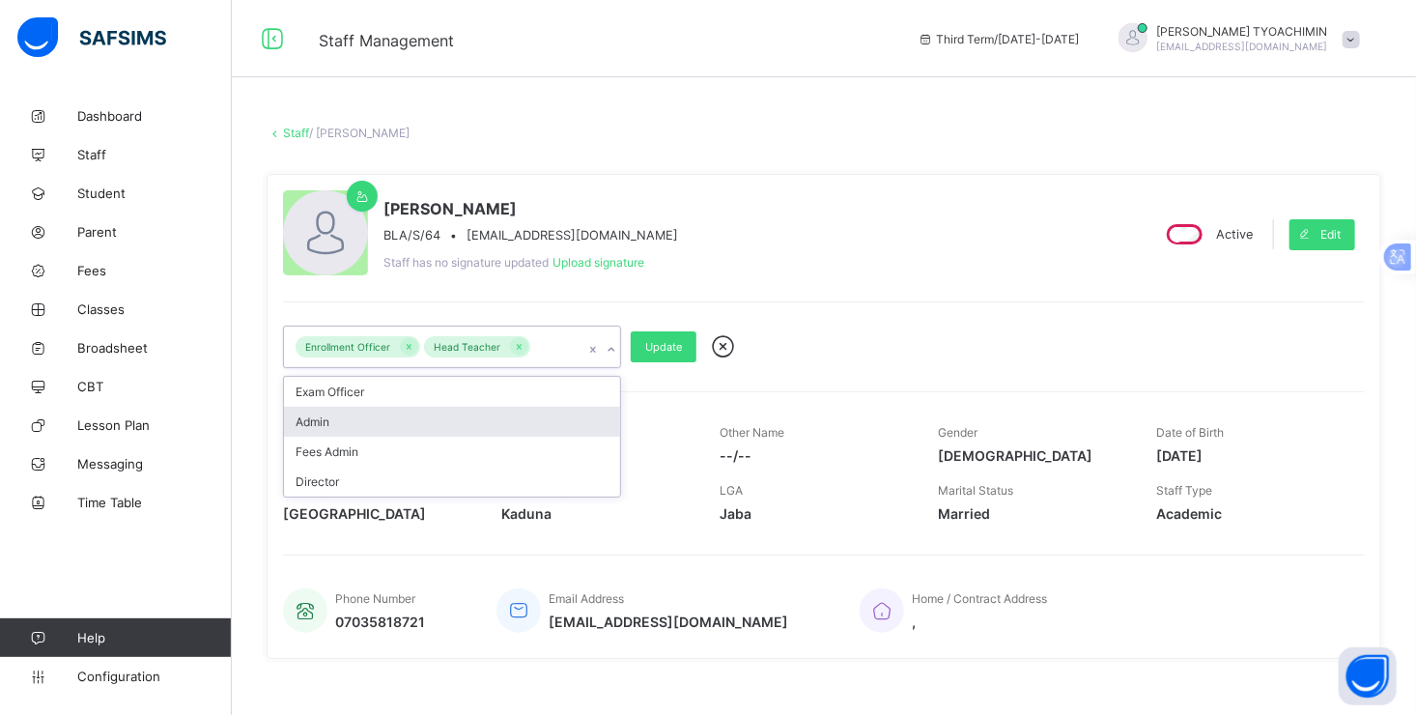
click at [813, 386] on div "[PERSON_NAME]/S/64 • [EMAIL_ADDRESS][DOMAIN_NAME] Staff has no signature update…" at bounding box center [824, 416] width 1115 height 485
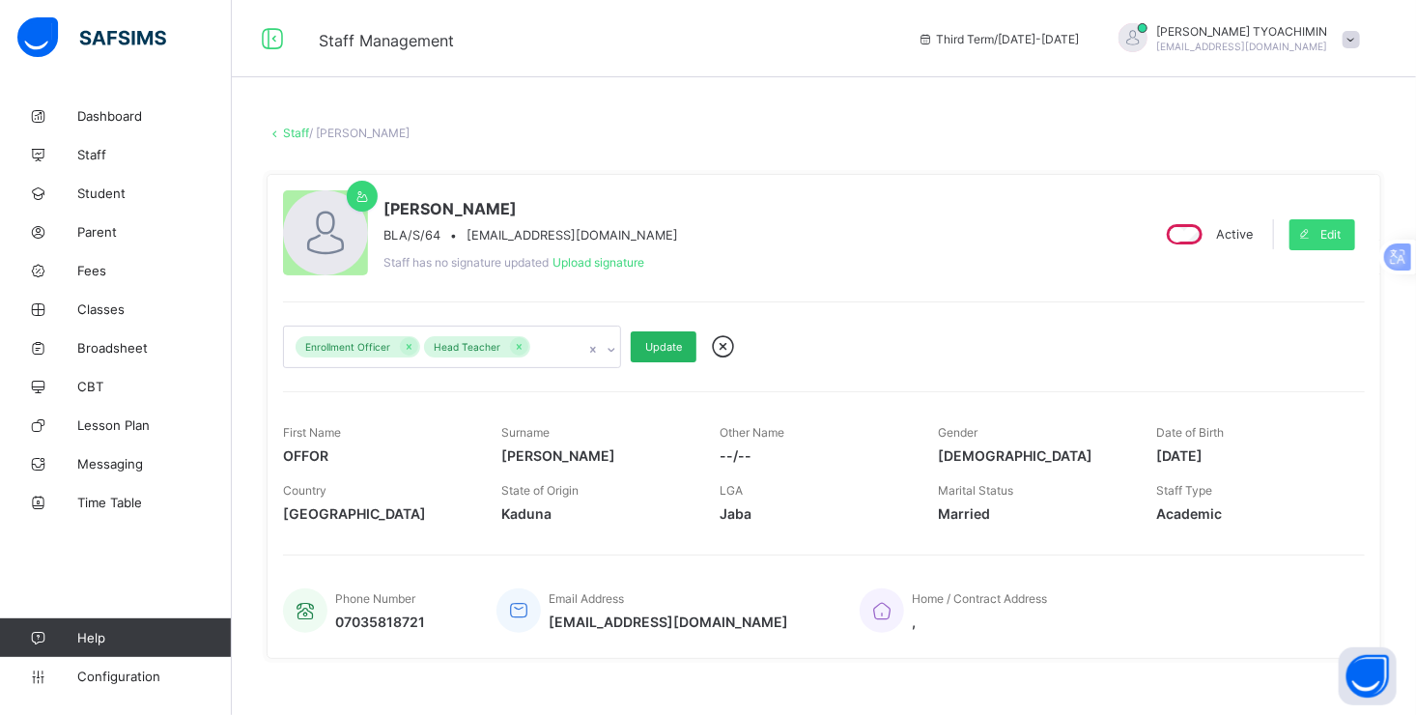
click at [666, 339] on div "Update" at bounding box center [664, 346] width 66 height 31
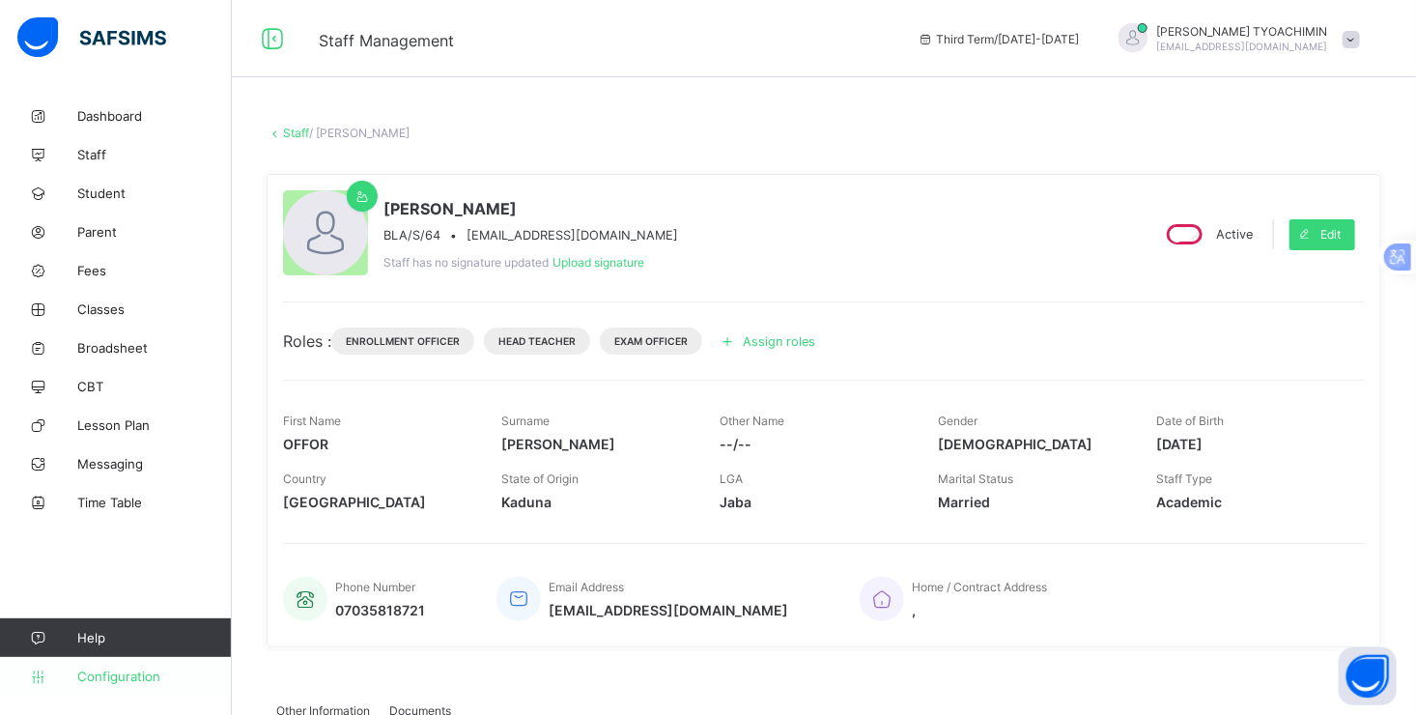
click at [134, 678] on span "Configuration" at bounding box center [154, 676] width 154 height 15
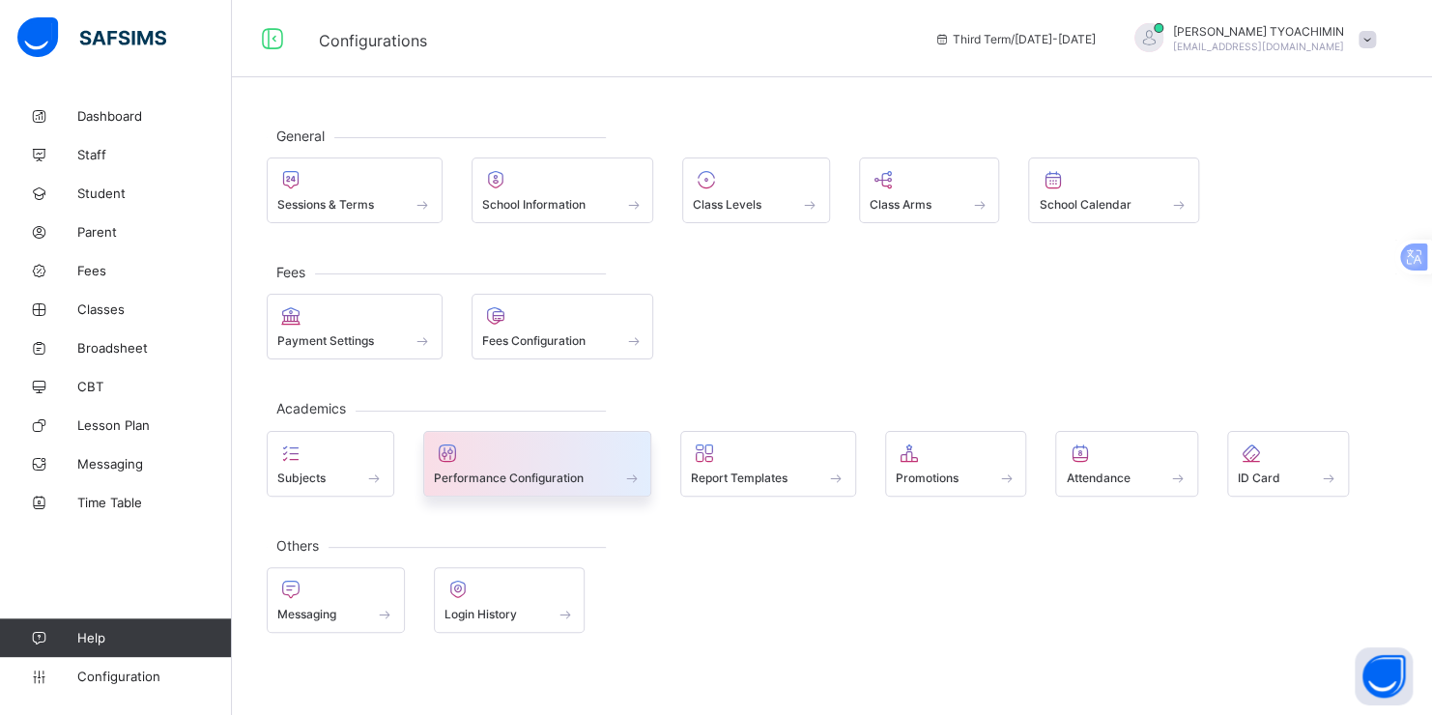
click at [527, 465] on span at bounding box center [538, 467] width 208 height 5
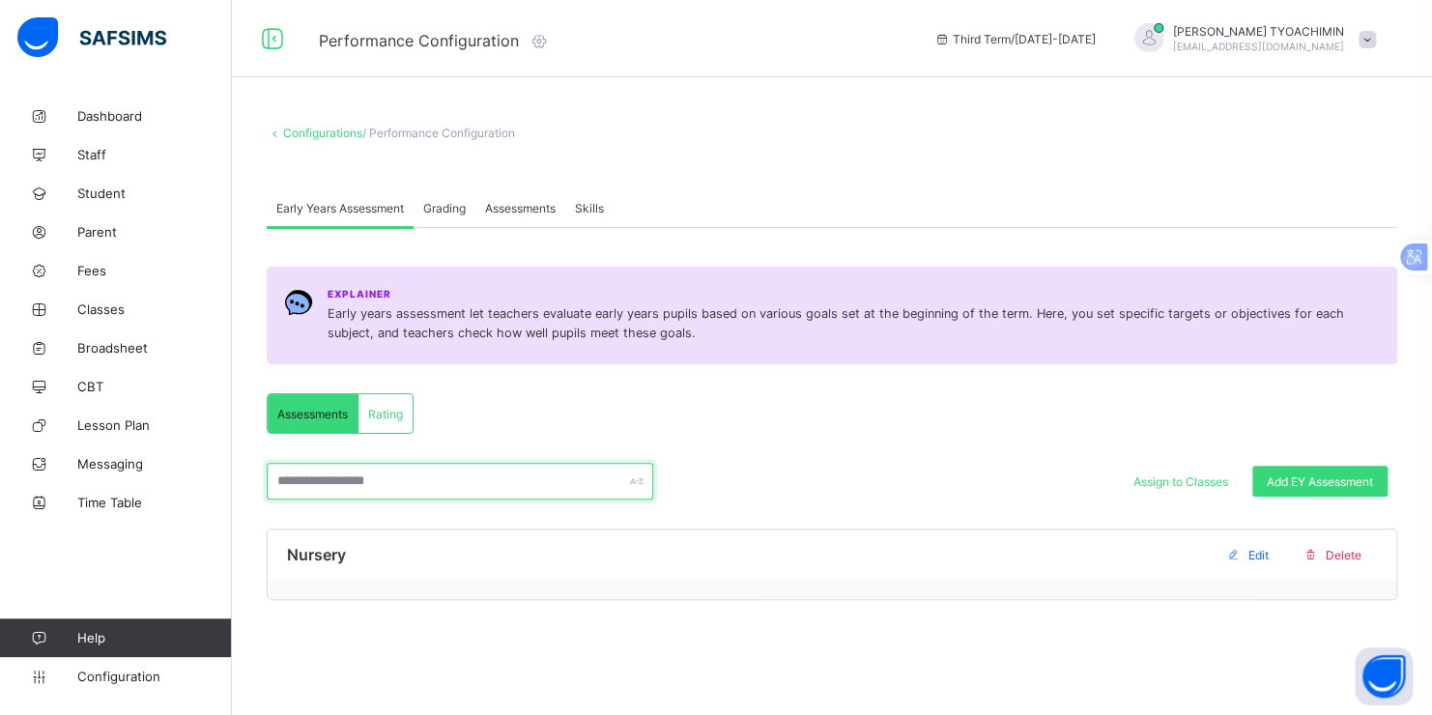
click at [629, 480] on div at bounding box center [460, 481] width 386 height 37
click at [596, 475] on input "text" at bounding box center [460, 481] width 386 height 37
click at [321, 409] on span "Assessments" at bounding box center [312, 414] width 71 height 14
click at [385, 411] on span "Rating" at bounding box center [385, 414] width 35 height 14
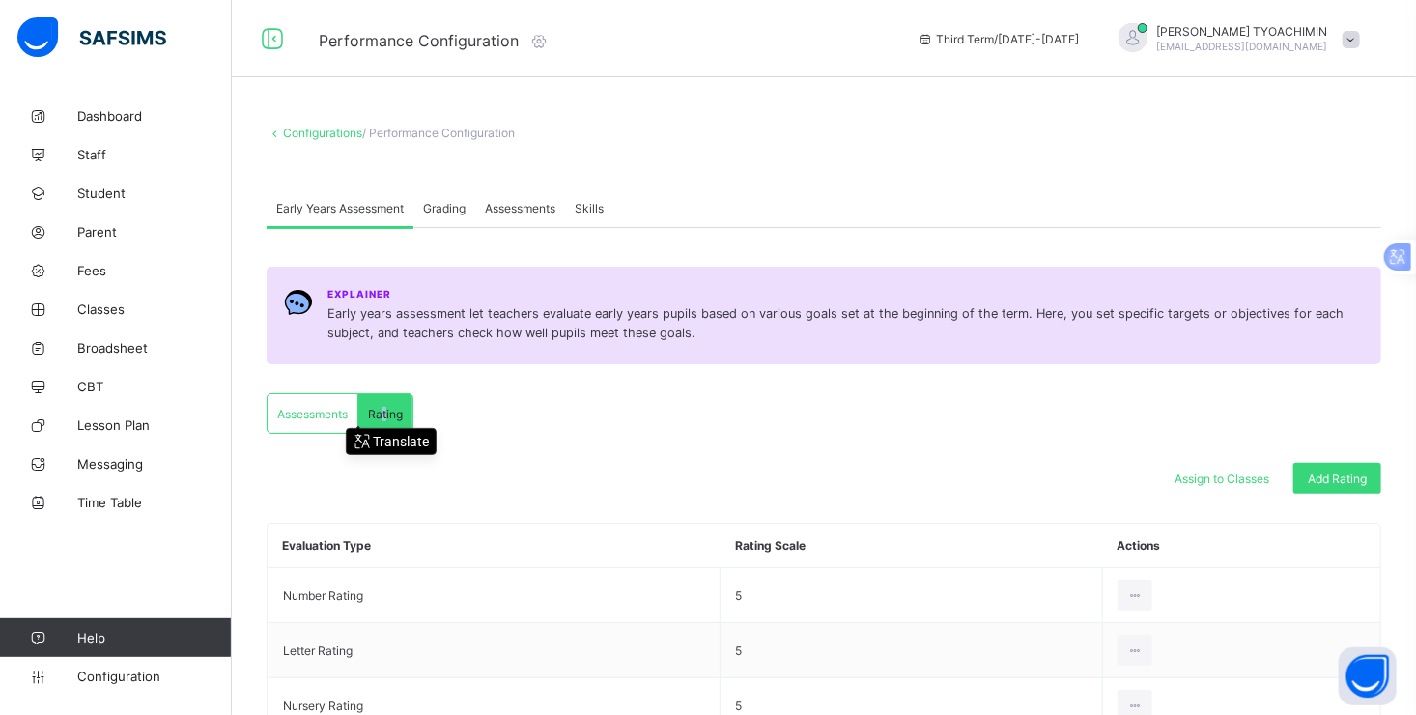
scroll to position [124, 0]
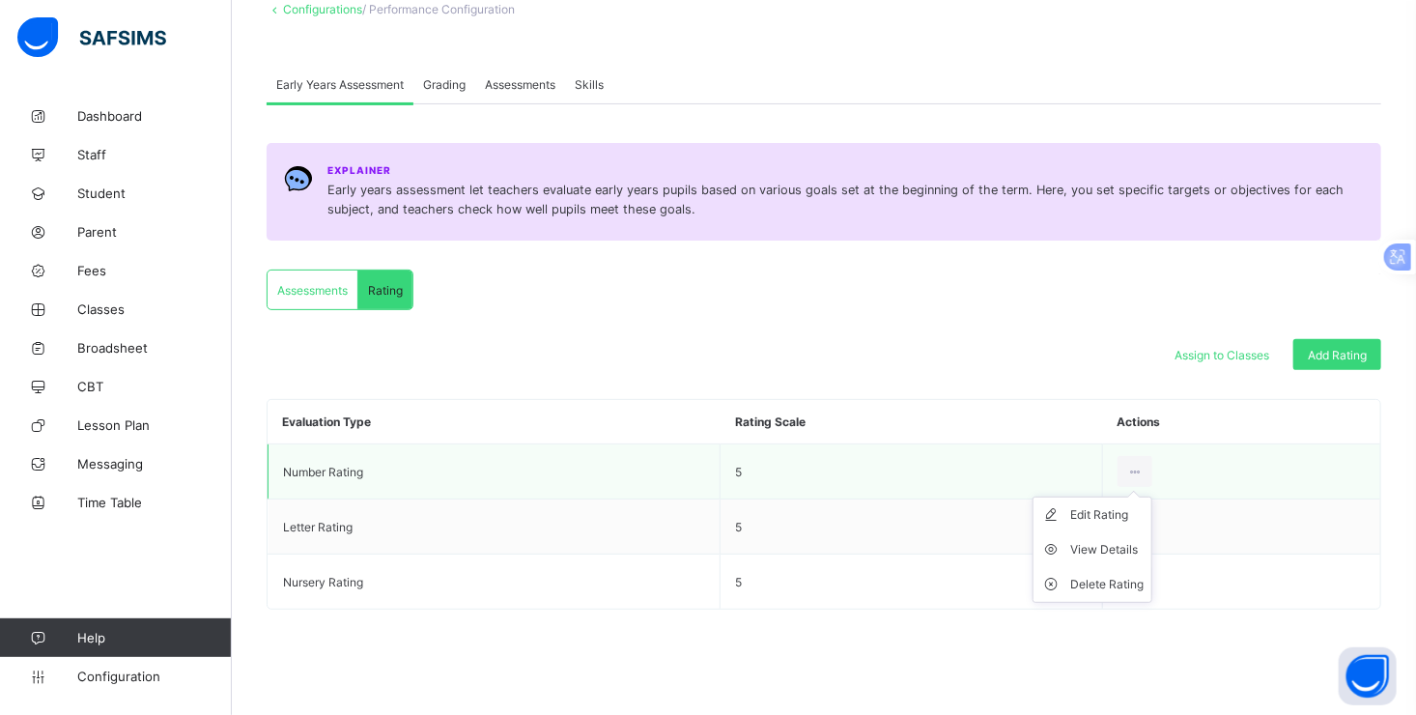
click at [1141, 497] on ul "Edit Rating View Details Delete Rating" at bounding box center [1093, 550] width 120 height 106
click at [756, 483] on td "5" at bounding box center [912, 471] width 382 height 55
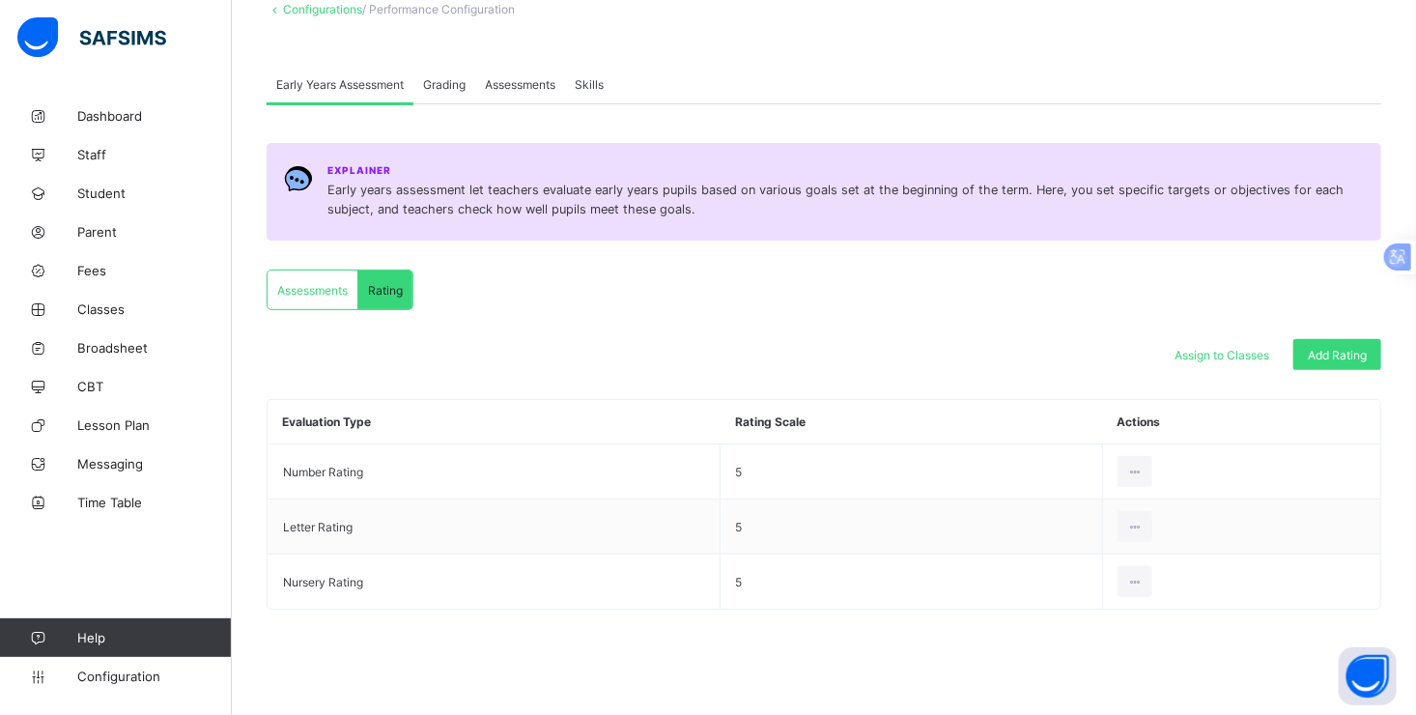
click at [0, 0] on div "View Details" at bounding box center [0, 0] width 0 height 0
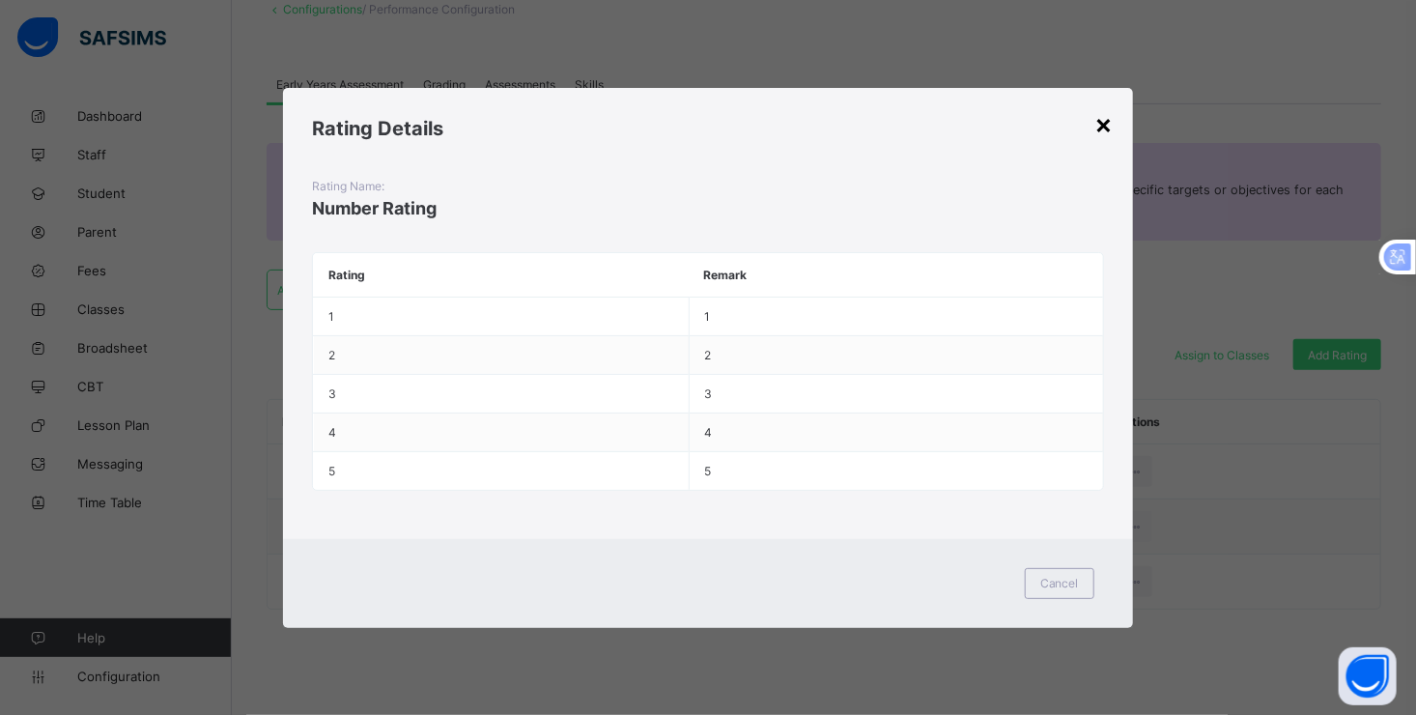
click at [1109, 120] on div "×" at bounding box center [1105, 123] width 18 height 33
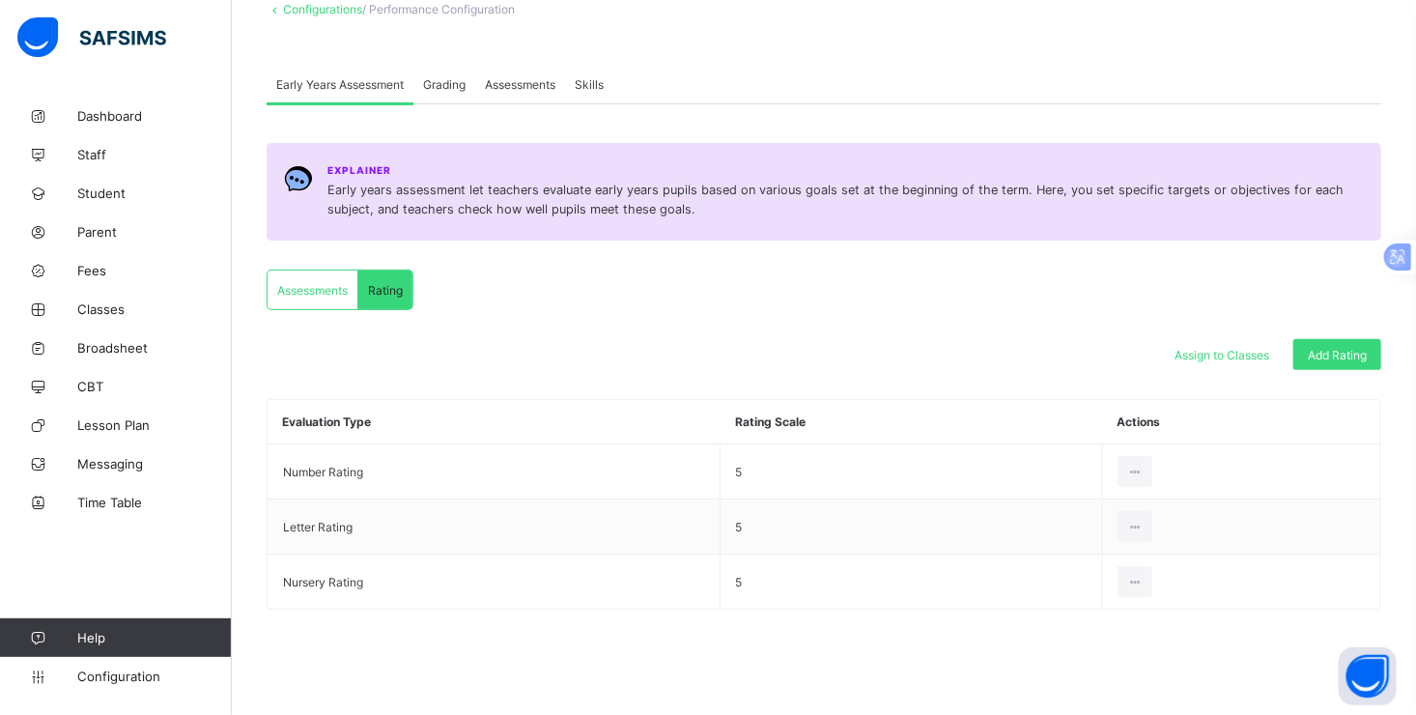
click at [461, 84] on span "Grading" at bounding box center [444, 84] width 43 height 14
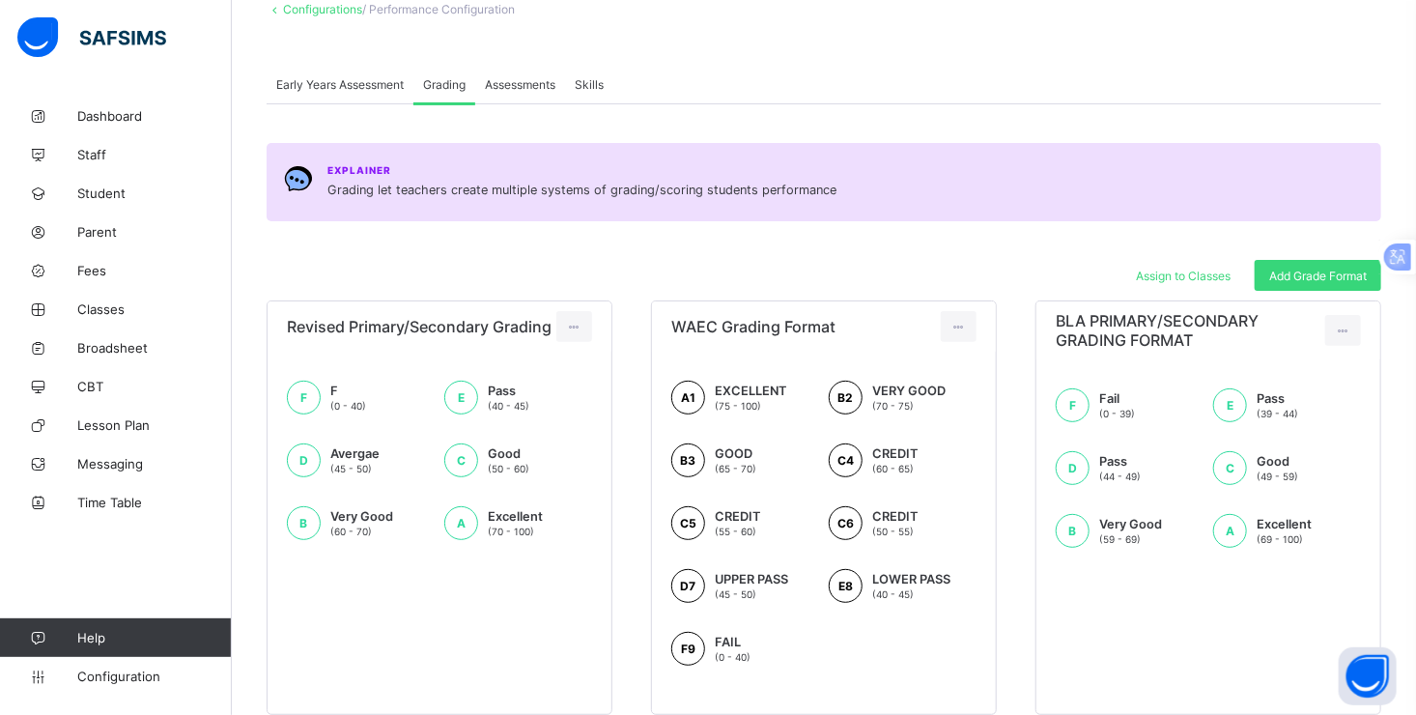
click at [518, 85] on span "Assessments" at bounding box center [520, 84] width 71 height 14
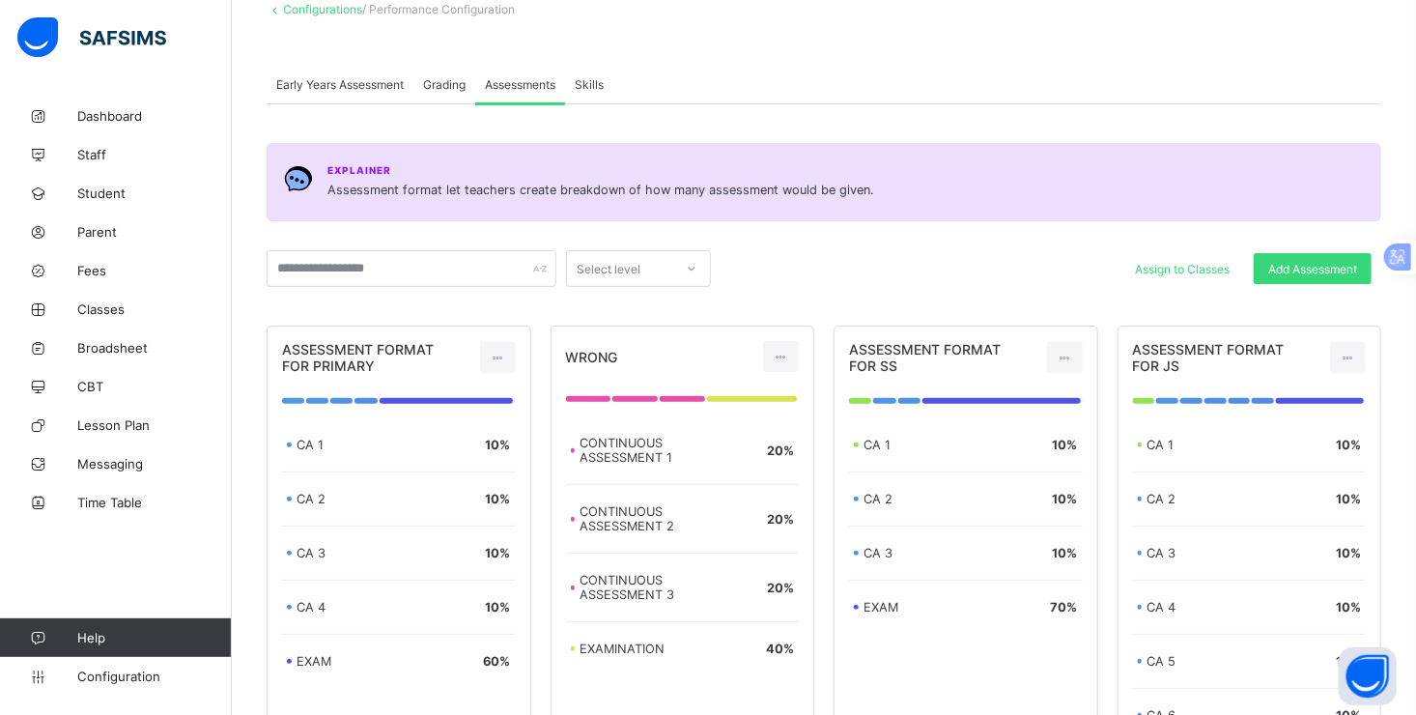
click at [588, 82] on span "Skills" at bounding box center [589, 84] width 29 height 14
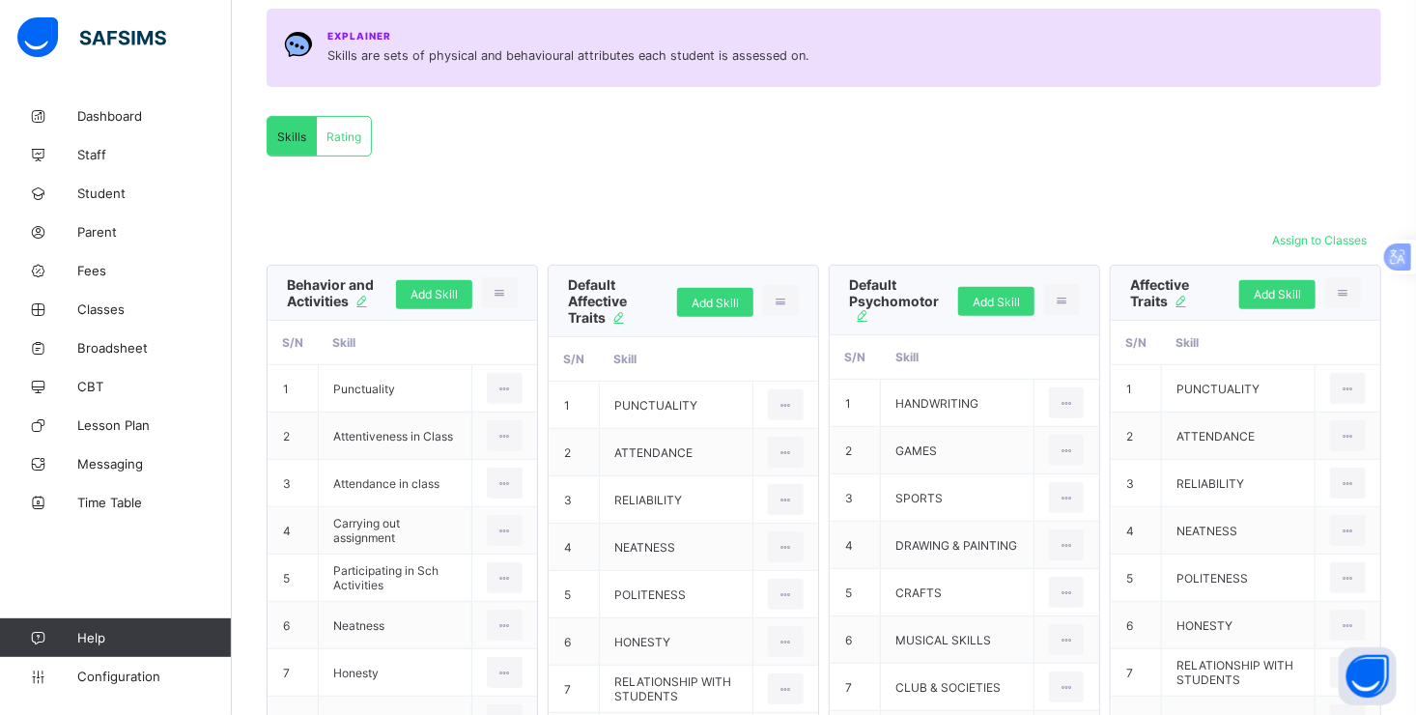
scroll to position [317, 0]
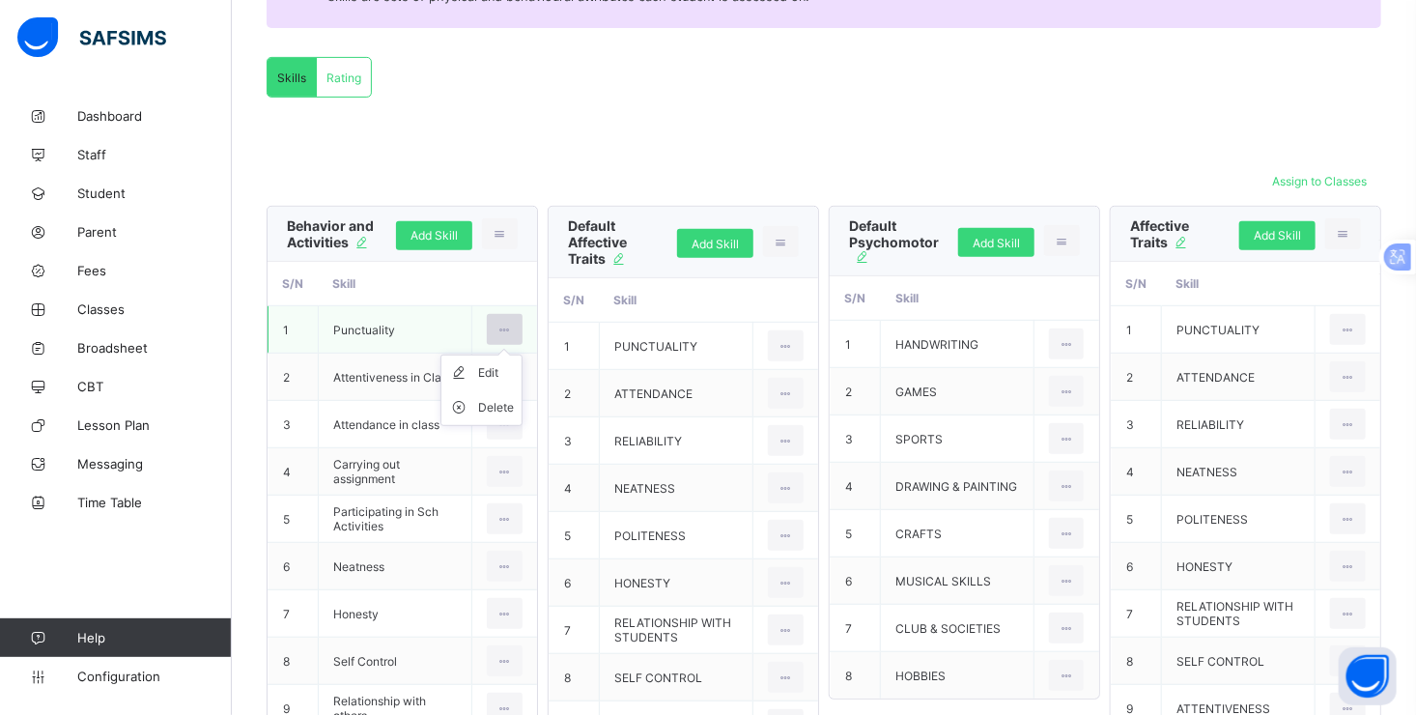
click at [512, 325] on icon at bounding box center [505, 330] width 16 height 14
click at [478, 375] on icon at bounding box center [463, 372] width 29 height 19
click at [462, 328] on icon at bounding box center [457, 330] width 14 height 12
click at [513, 328] on icon at bounding box center [505, 330] width 16 height 14
click at [0, 0] on div "Edit" at bounding box center [0, 0] width 0 height 0
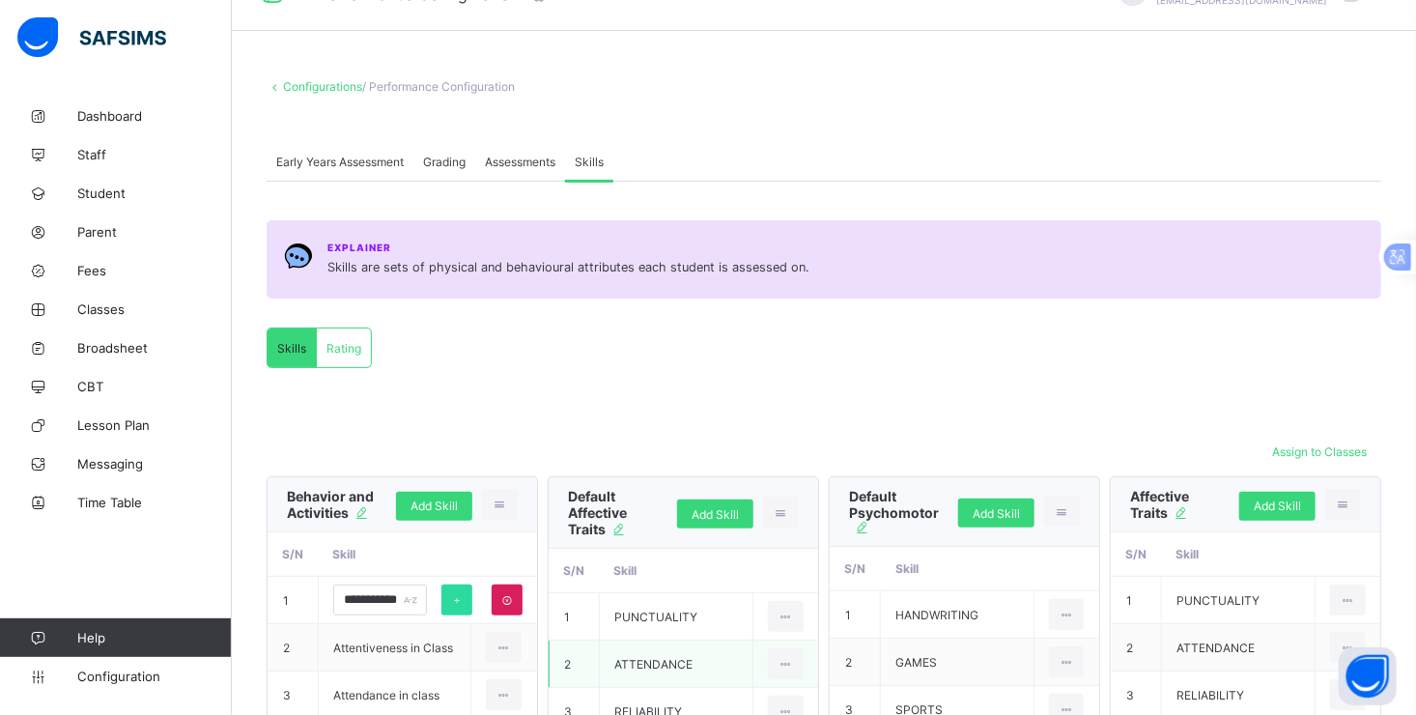
scroll to position [0, 0]
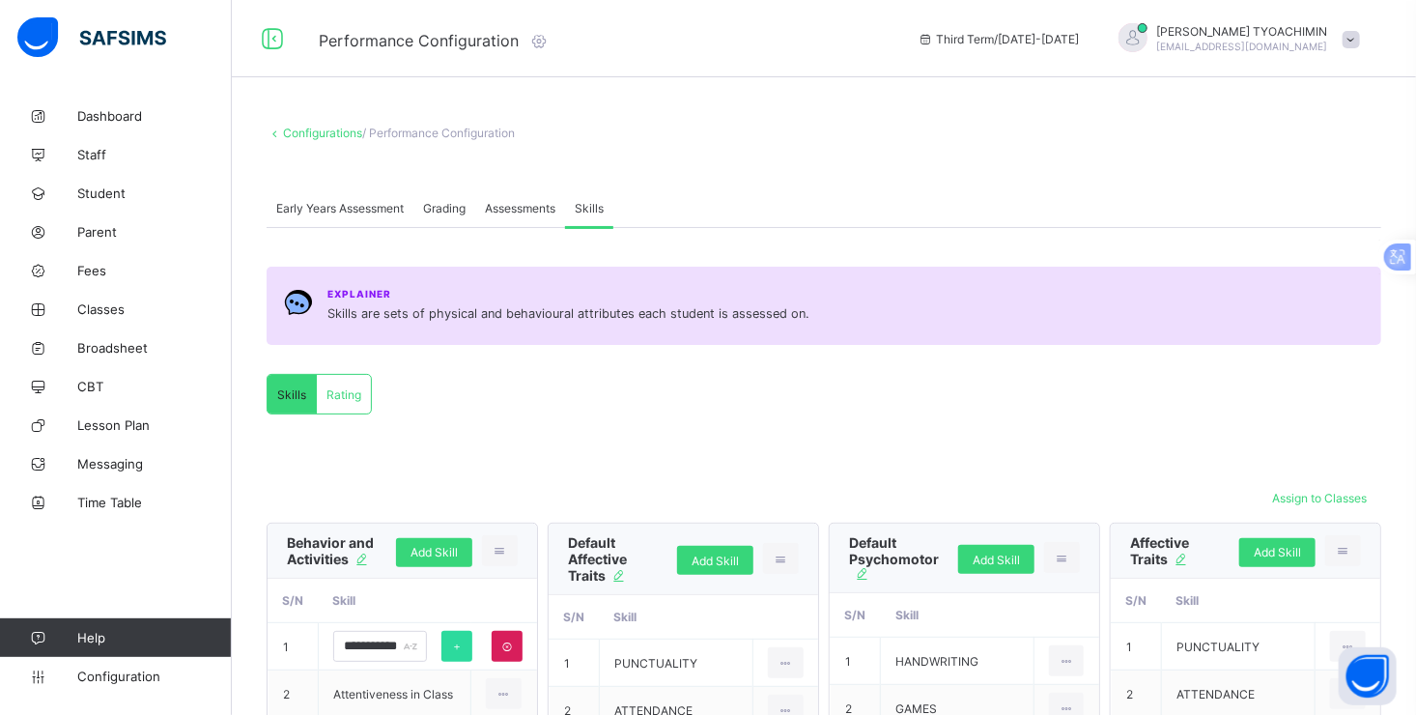
click at [113, 677] on span "Configuration" at bounding box center [154, 676] width 154 height 15
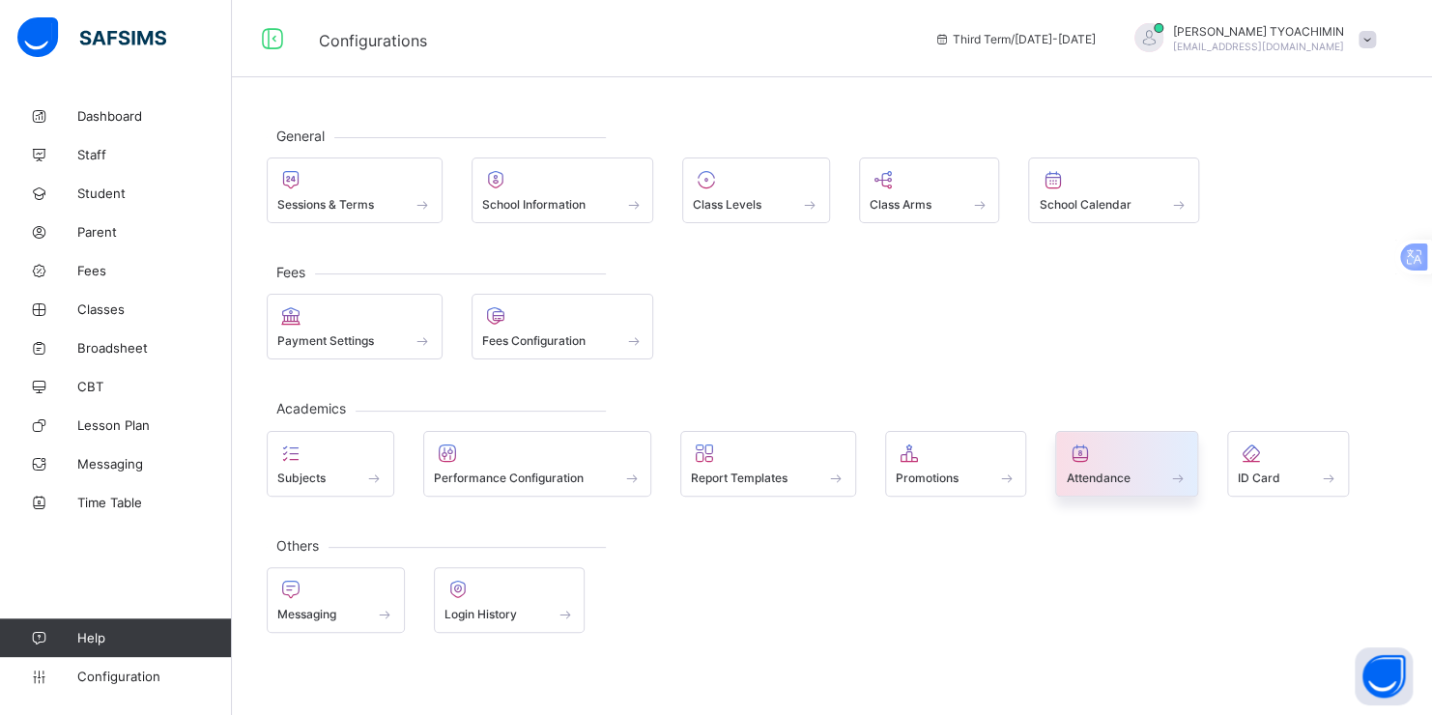
click at [1181, 470] on span at bounding box center [1177, 478] width 19 height 16
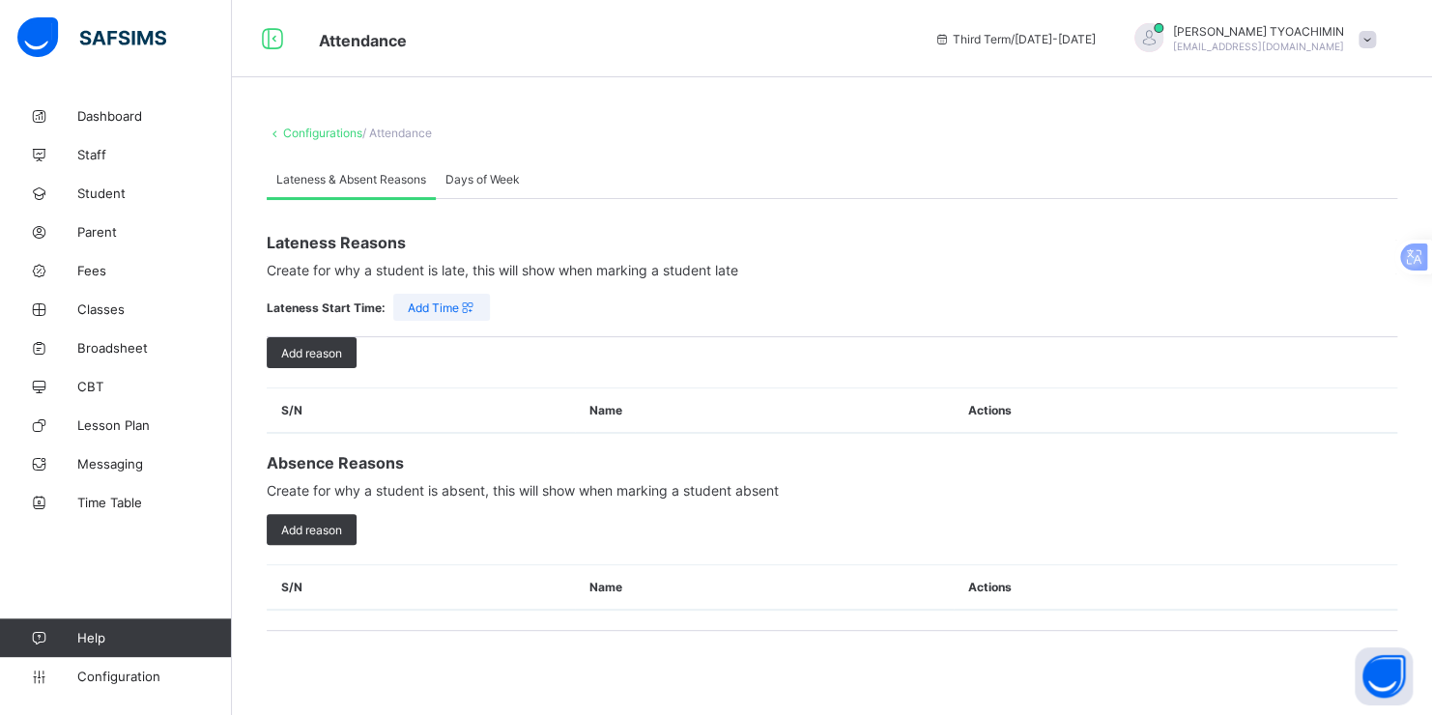
click at [428, 308] on span "Add Time" at bounding box center [442, 307] width 68 height 14
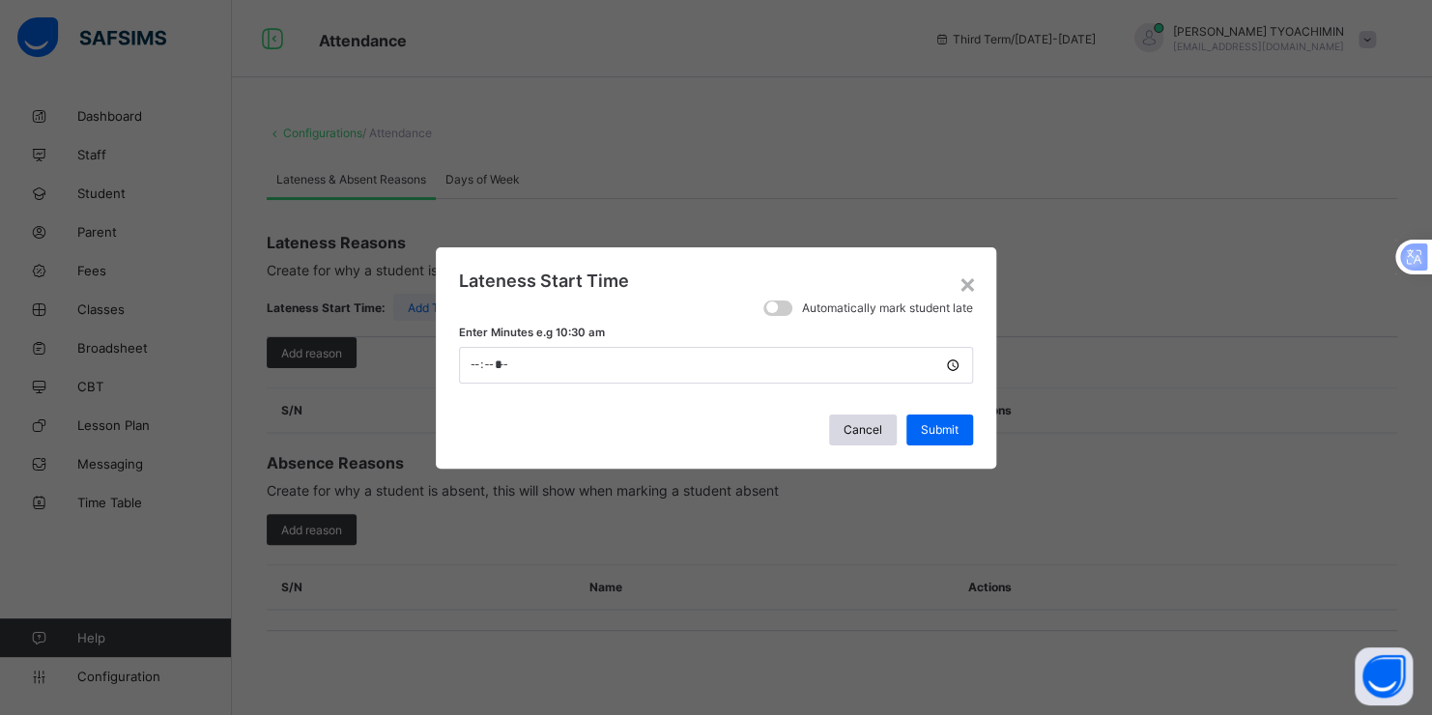
click at [533, 219] on div "× Lateness Start Time Automatically mark student late Enter Minutes e.g 10:30 a…" at bounding box center [716, 357] width 1432 height 715
click at [861, 429] on span "Cancel" at bounding box center [862, 429] width 39 height 14
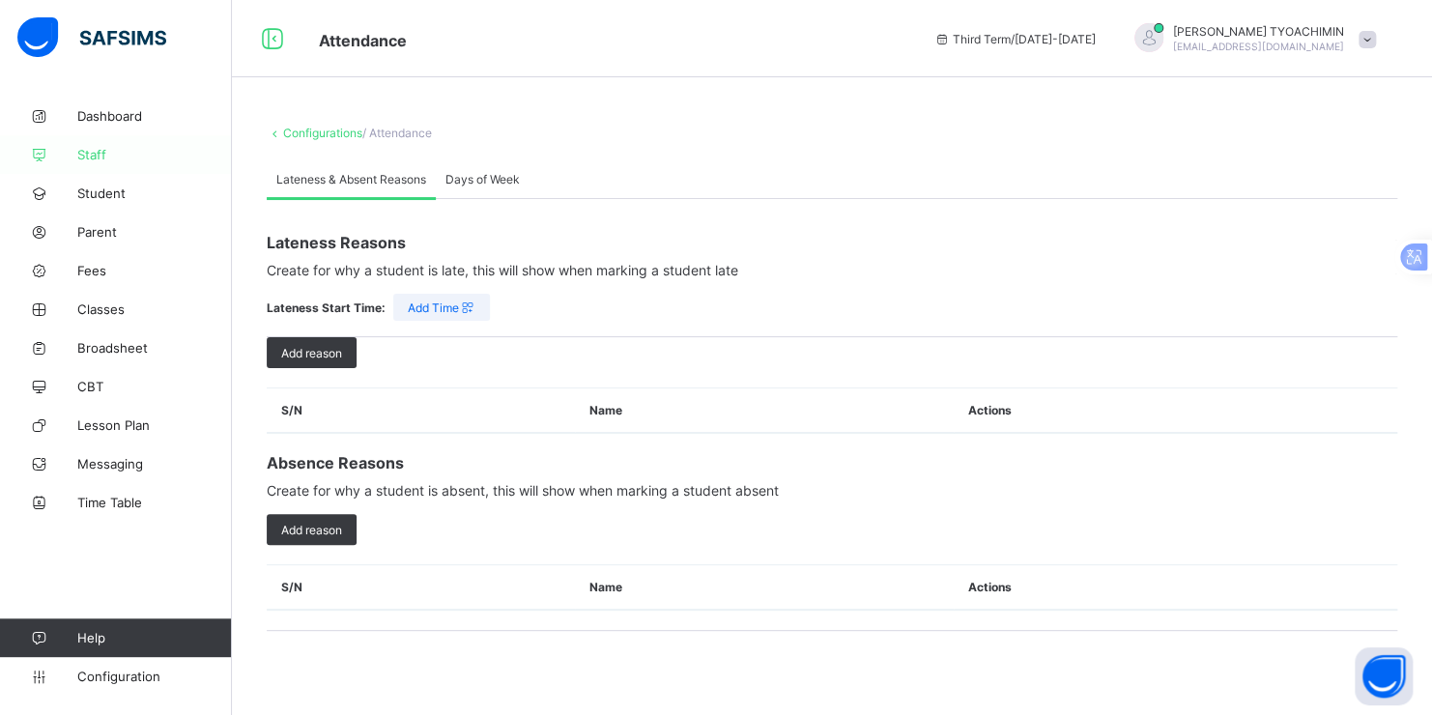
click at [92, 155] on span "Staff" at bounding box center [154, 154] width 155 height 15
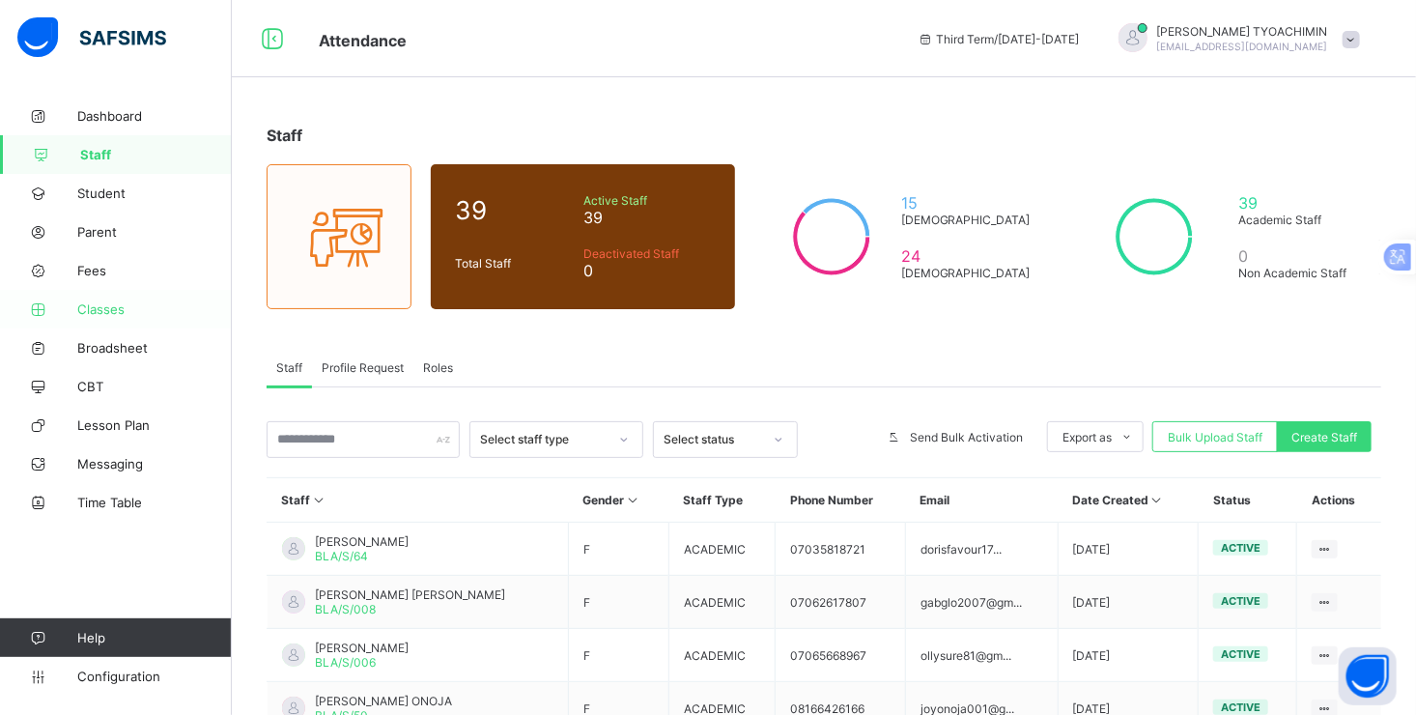
click at [93, 309] on span "Classes" at bounding box center [154, 308] width 155 height 15
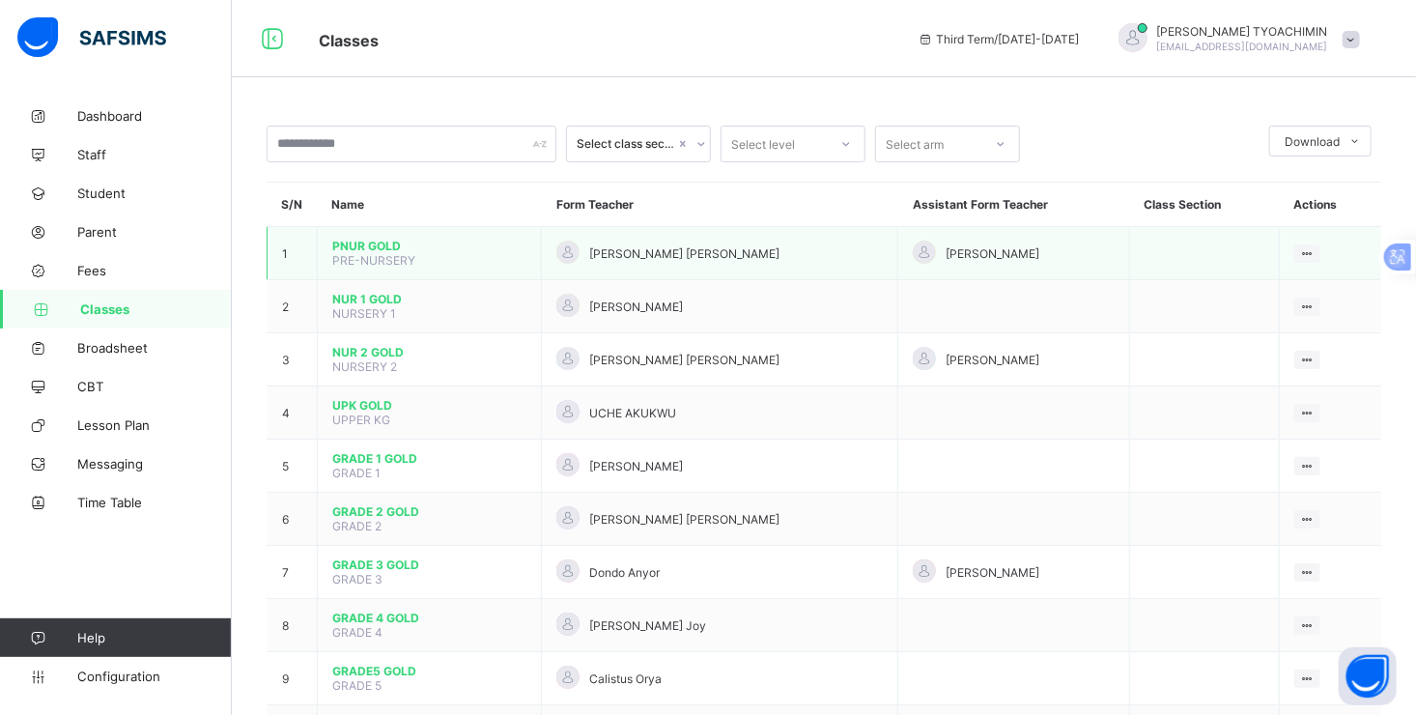
click at [354, 249] on span "PNUR GOLD" at bounding box center [429, 246] width 194 height 14
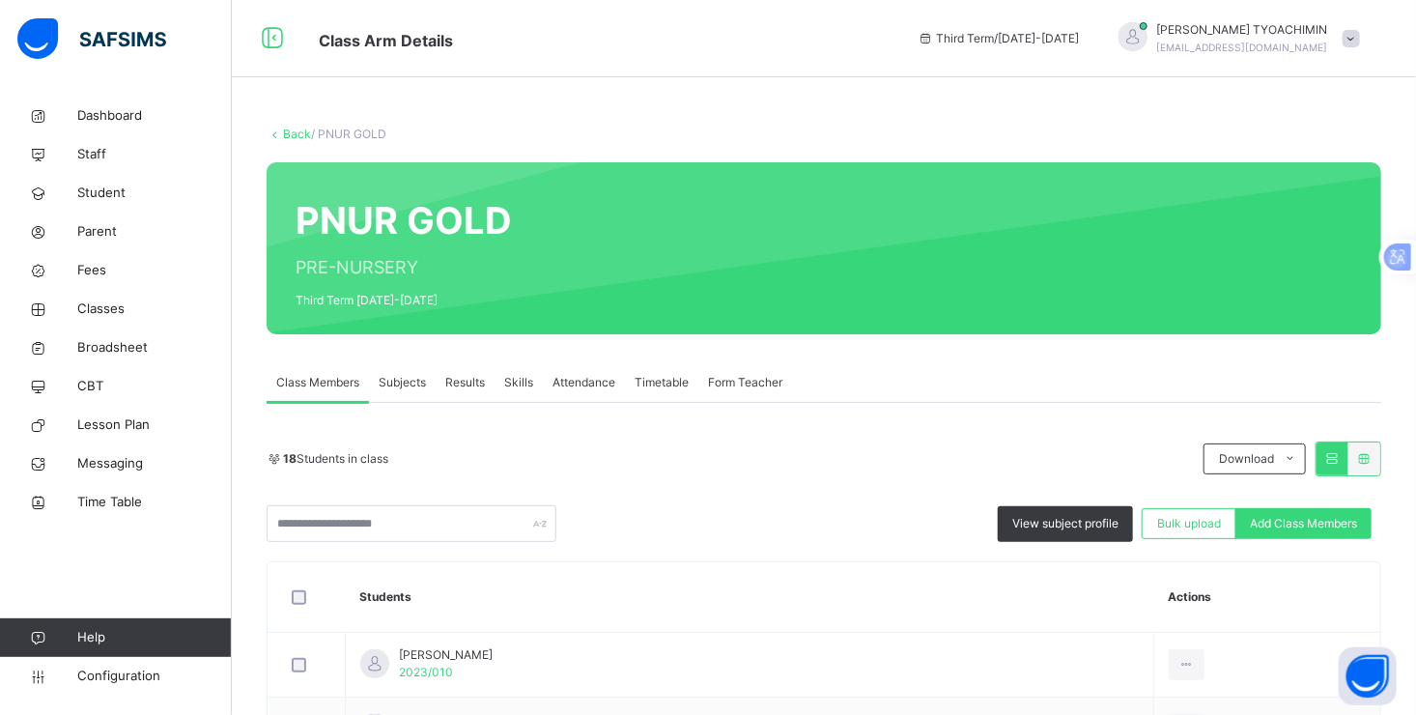
click at [589, 381] on span "Attendance" at bounding box center [584, 382] width 63 height 17
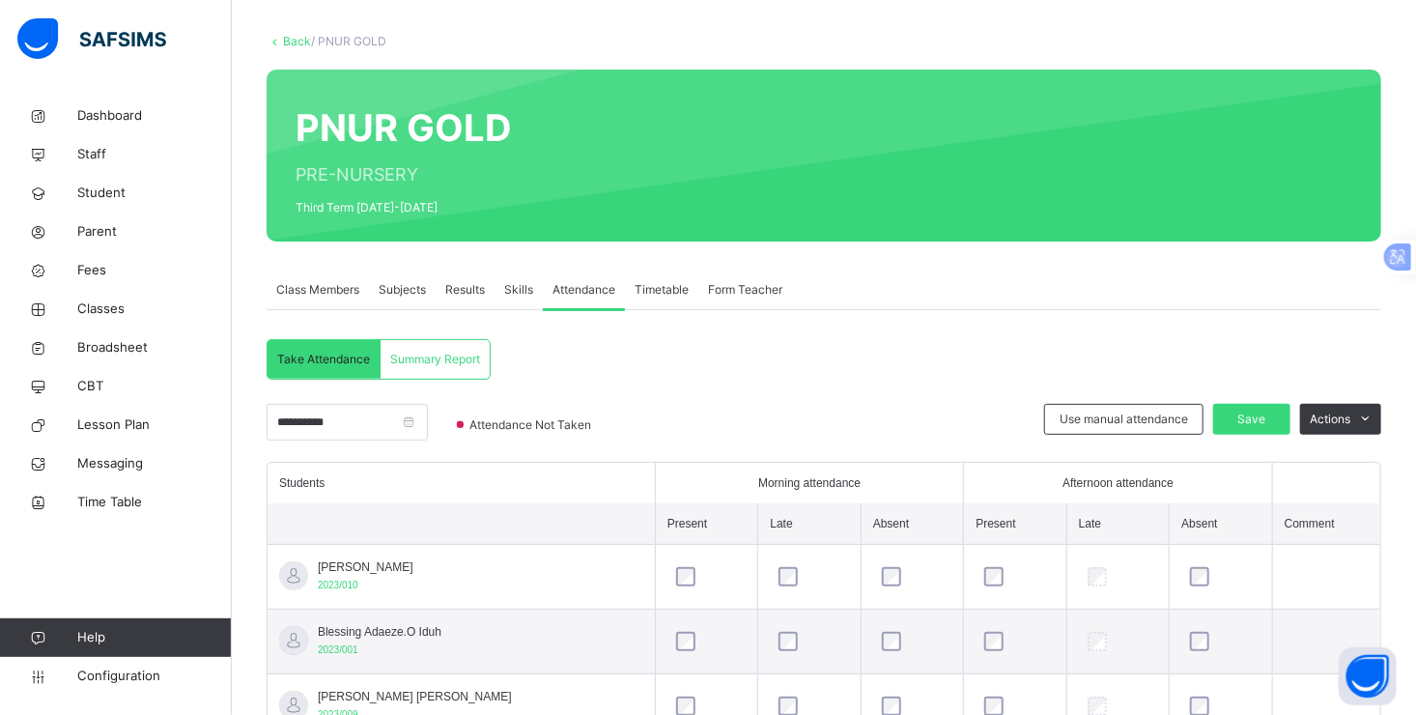
scroll to position [290, 0]
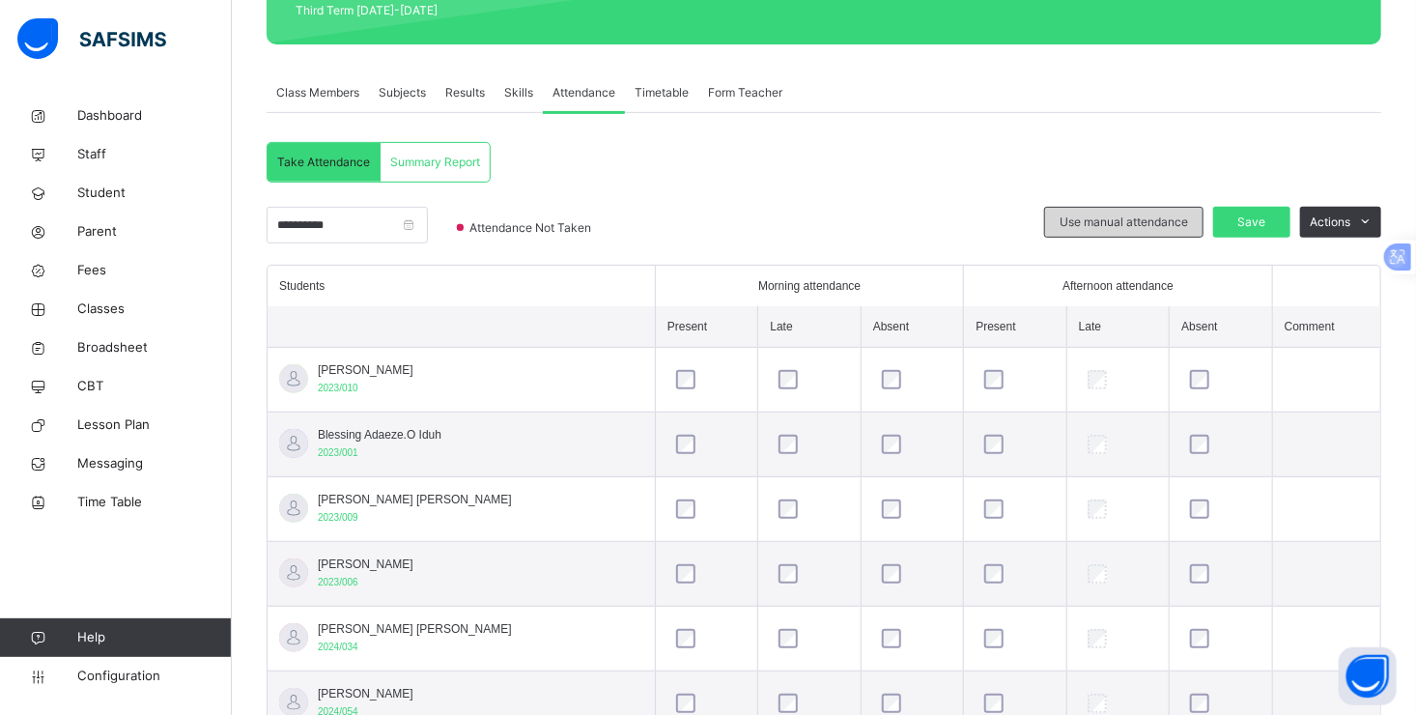
click at [1127, 217] on span "Use manual attendance" at bounding box center [1124, 222] width 128 height 17
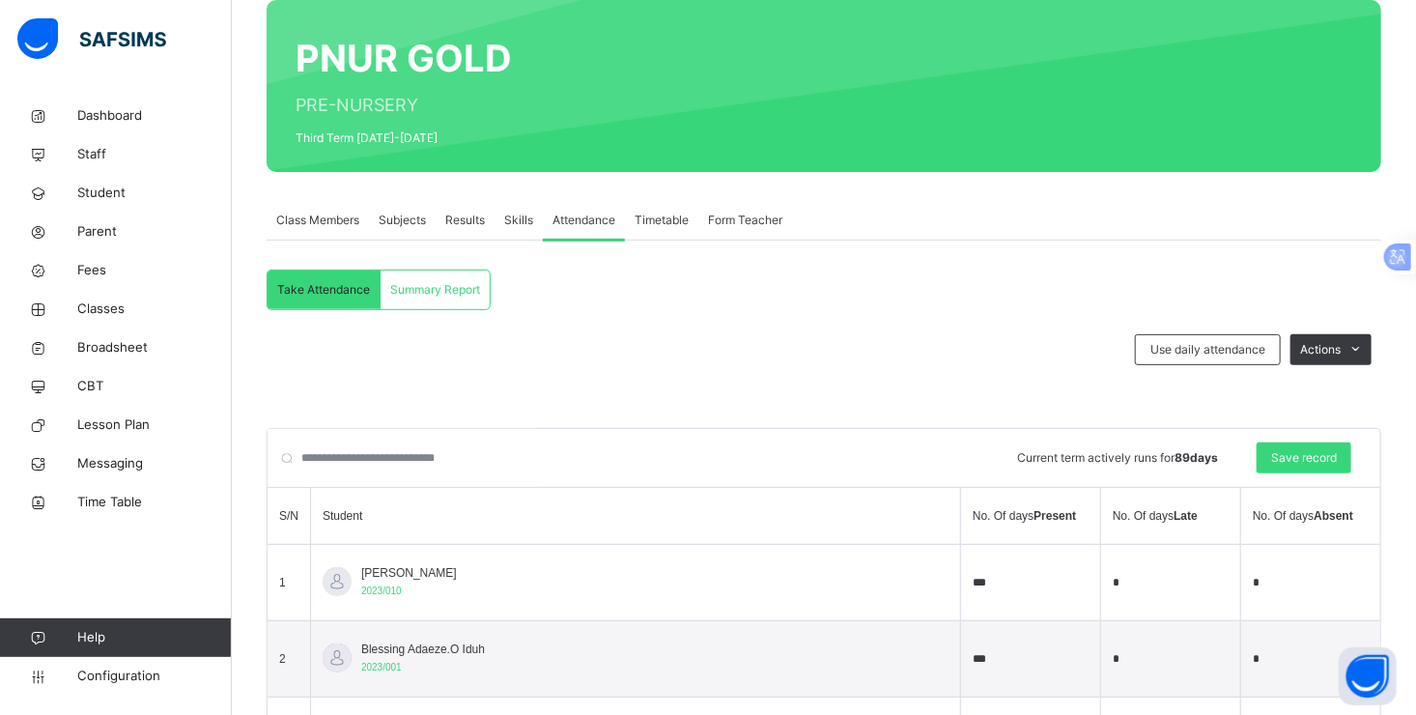
scroll to position [0, 0]
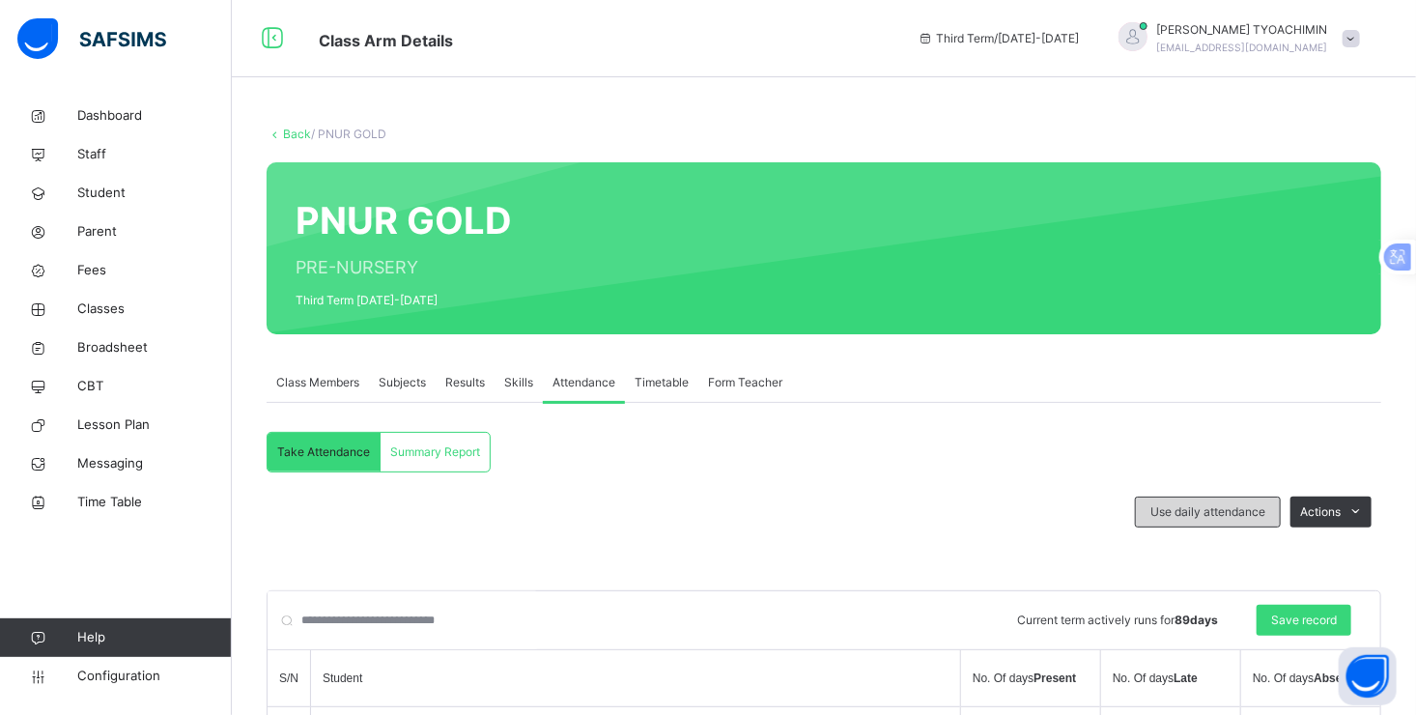
click at [1230, 501] on div "Use daily attendance" at bounding box center [1208, 512] width 146 height 31
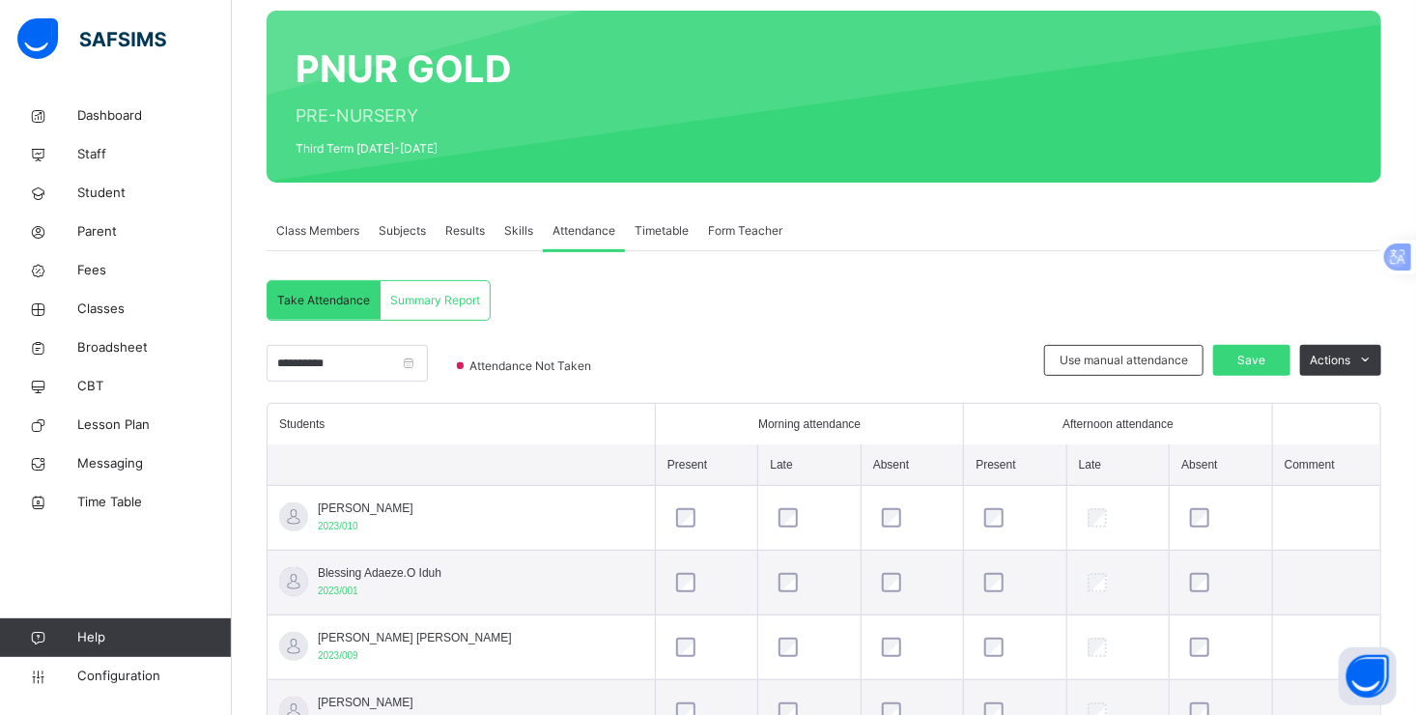
scroll to position [193, 0]
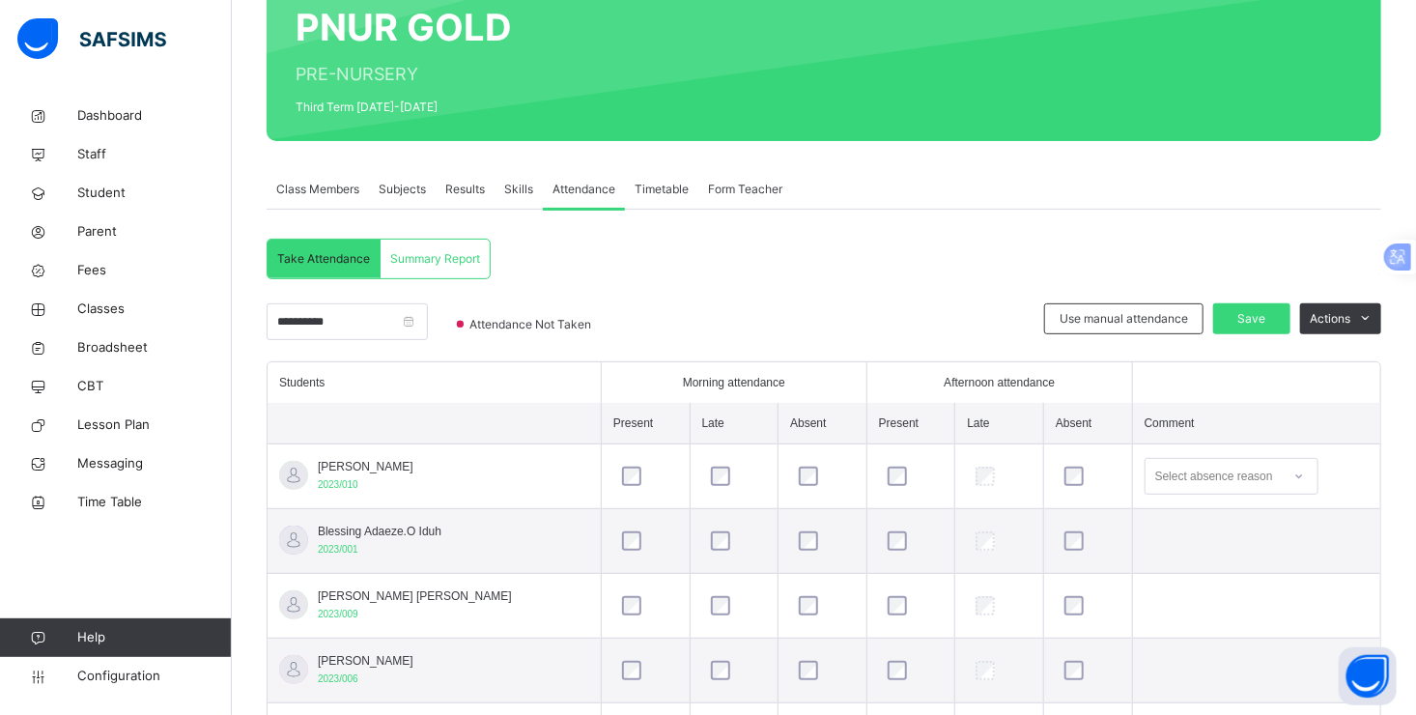
click at [1305, 473] on icon at bounding box center [1300, 476] width 12 height 19
click at [1362, 474] on td "0 results available. Use Up and Down to choose options, press Enter to select t…" at bounding box center [1256, 476] width 248 height 65
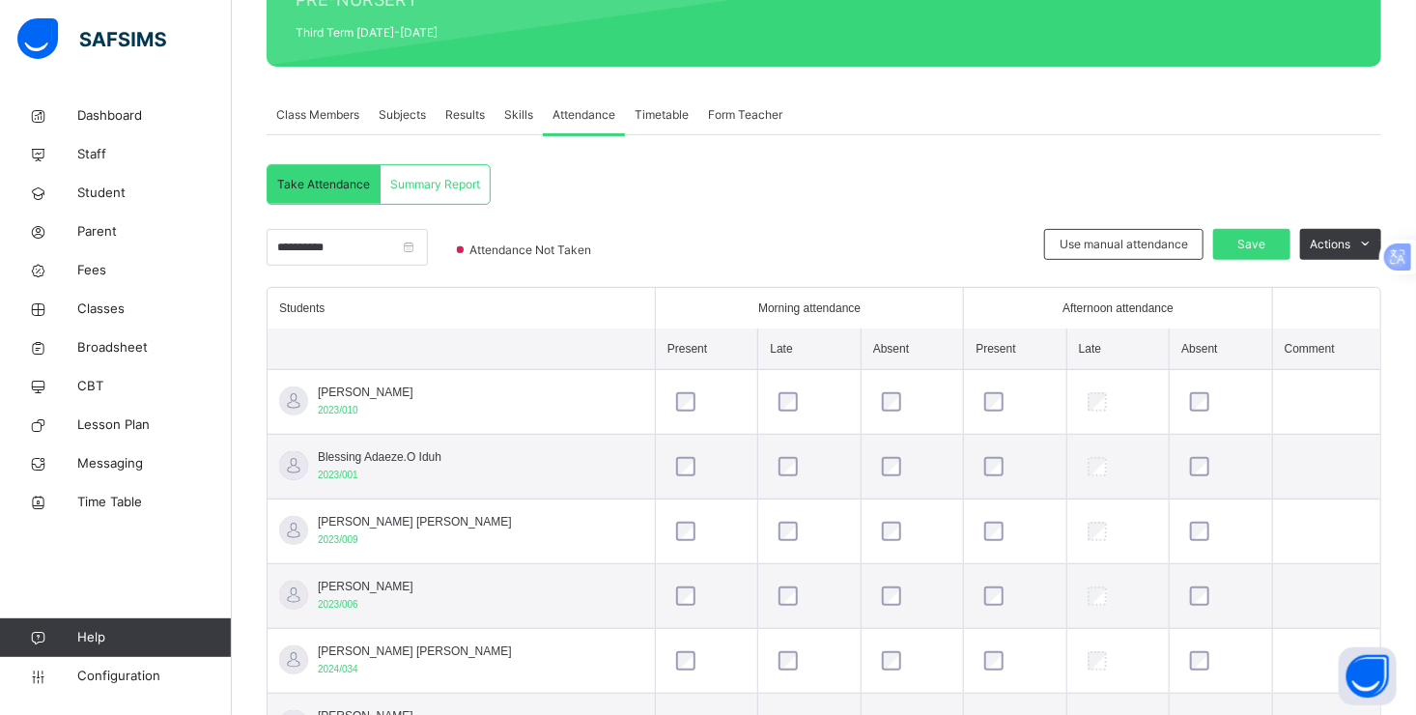
scroll to position [267, 0]
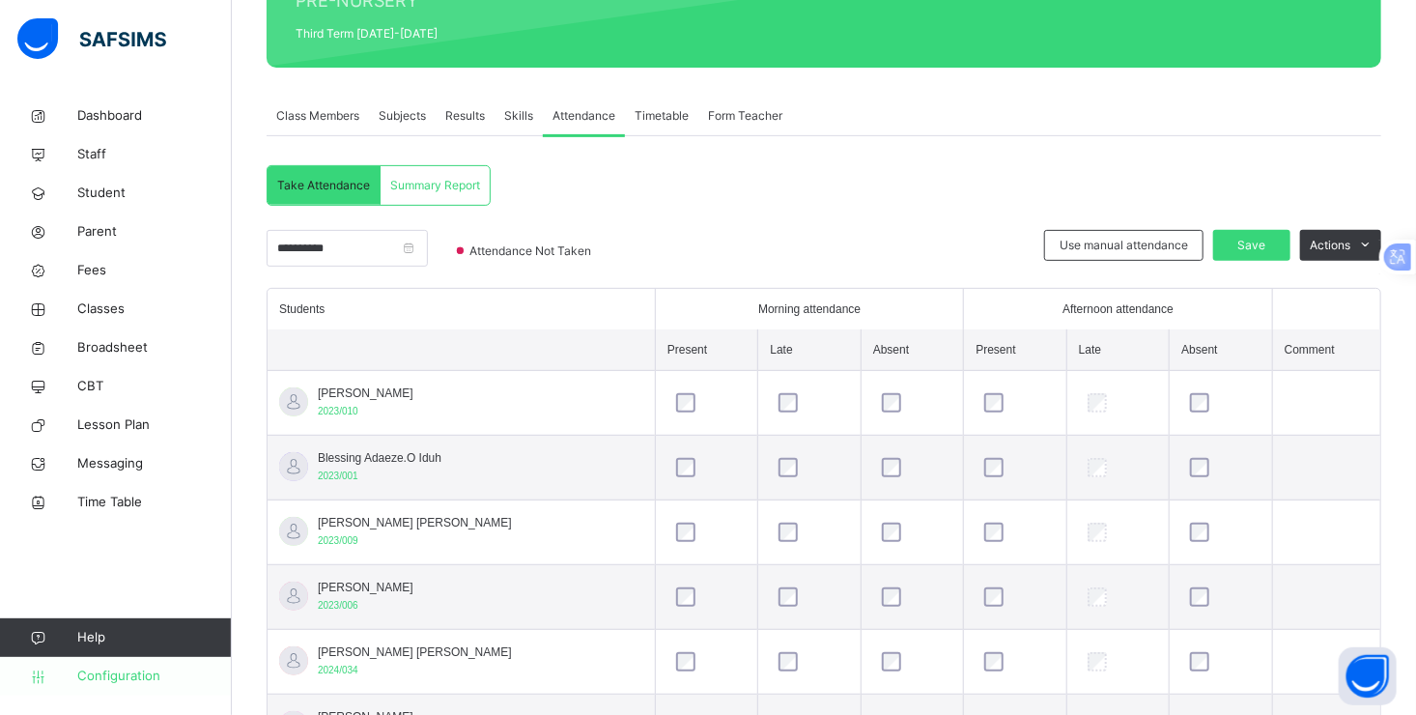
click at [96, 676] on span "Configuration" at bounding box center [154, 676] width 154 height 19
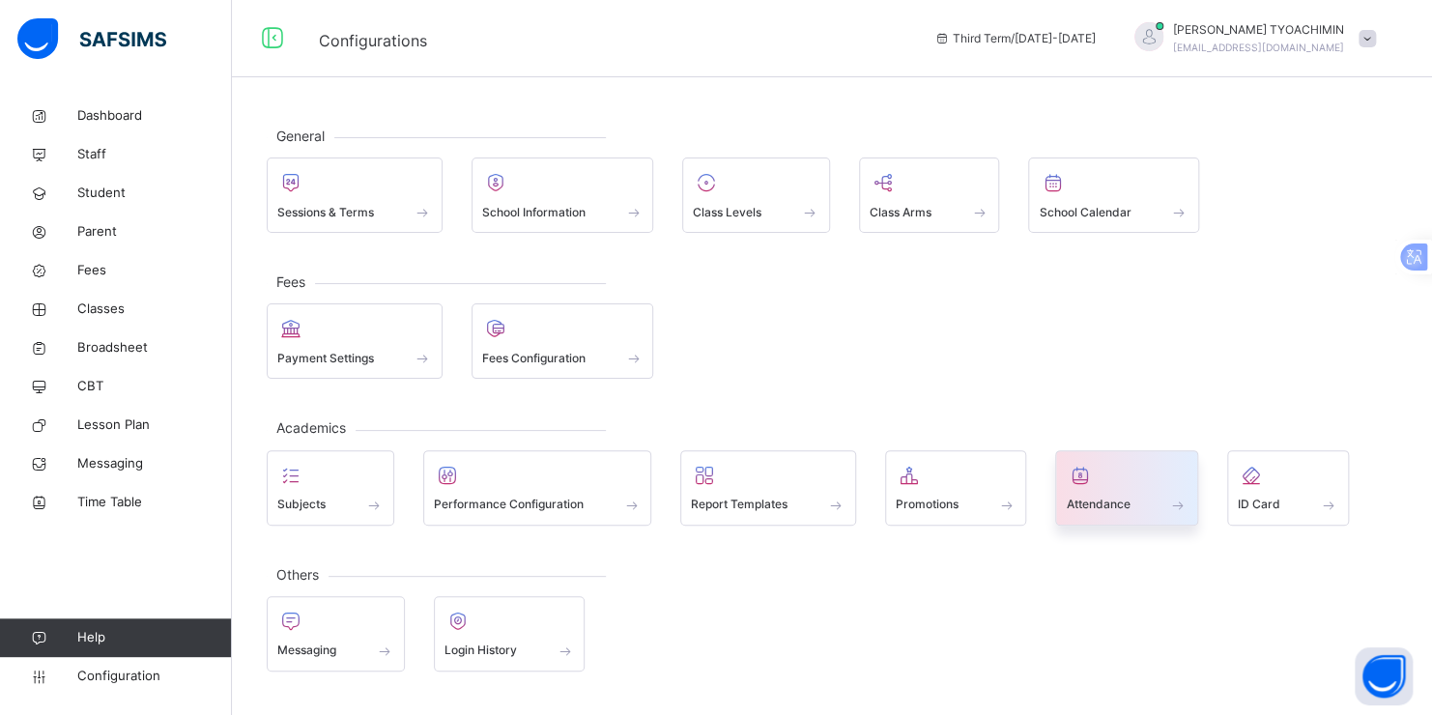
click at [1104, 490] on span at bounding box center [1127, 492] width 122 height 5
